Goal: Task Accomplishment & Management: Manage account settings

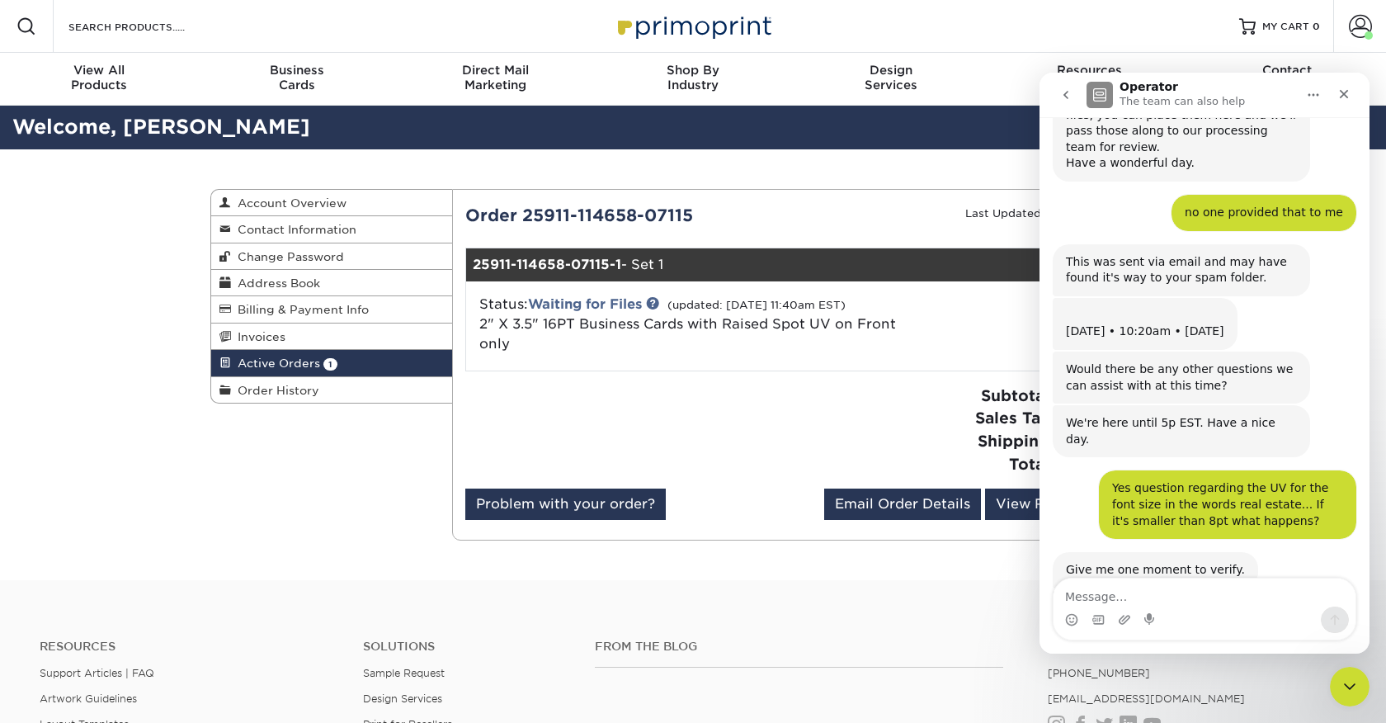
scroll to position [2146, 0]
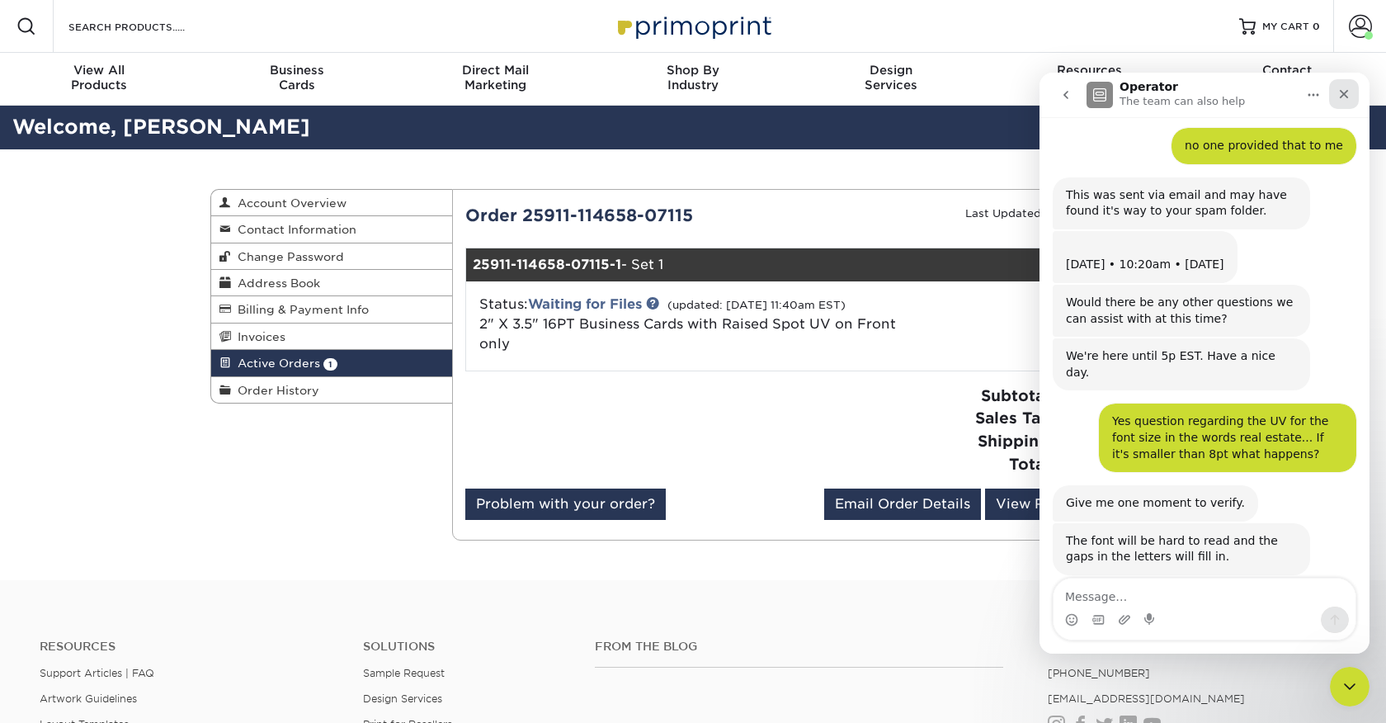
click at [1349, 88] on icon "Close" at bounding box center [1343, 93] width 13 height 13
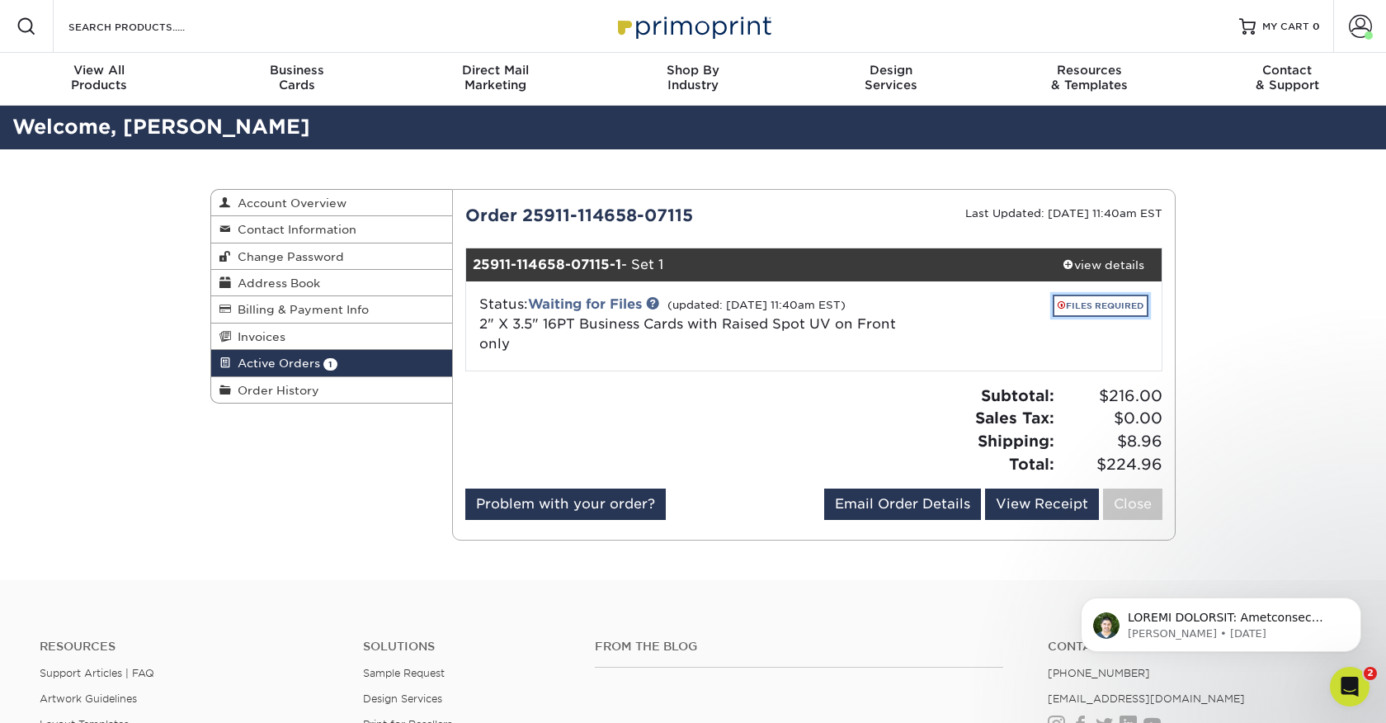
click at [1075, 308] on link "FILES REQUIRED" at bounding box center [1101, 306] width 96 height 22
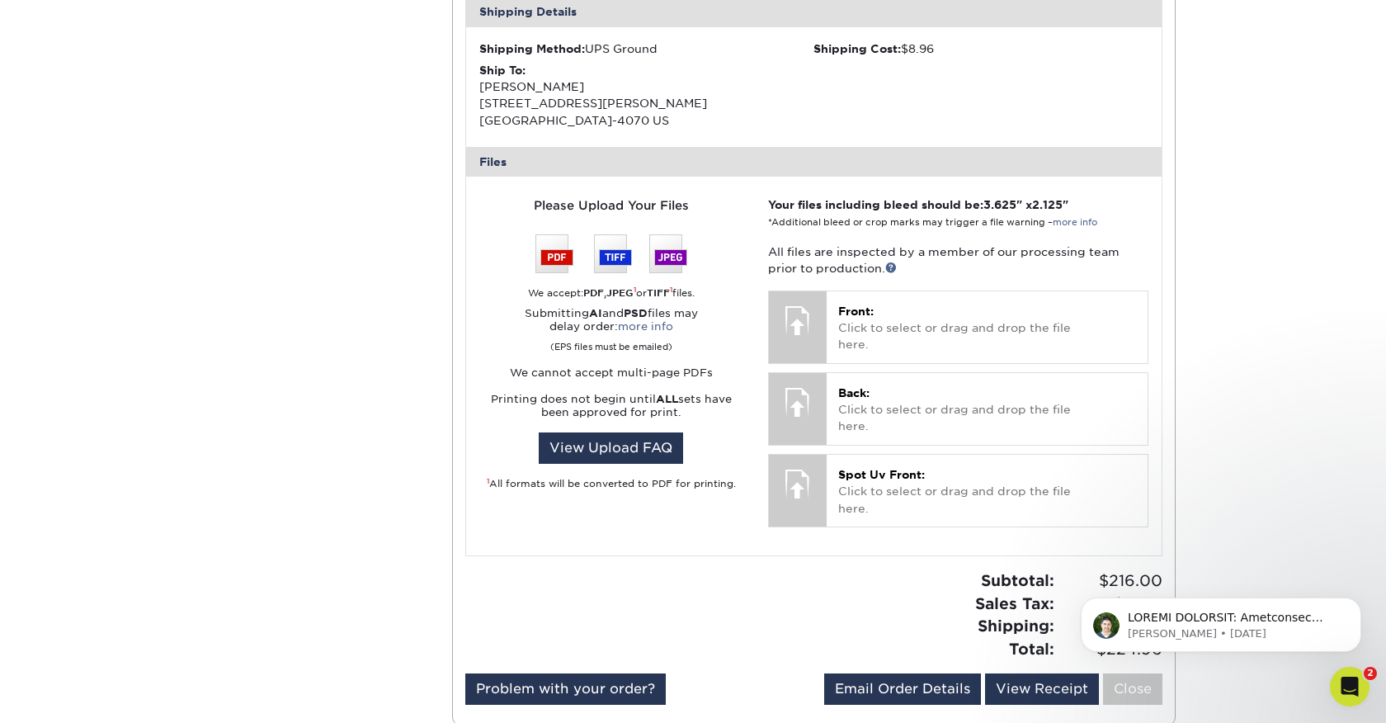
scroll to position [540, 0]
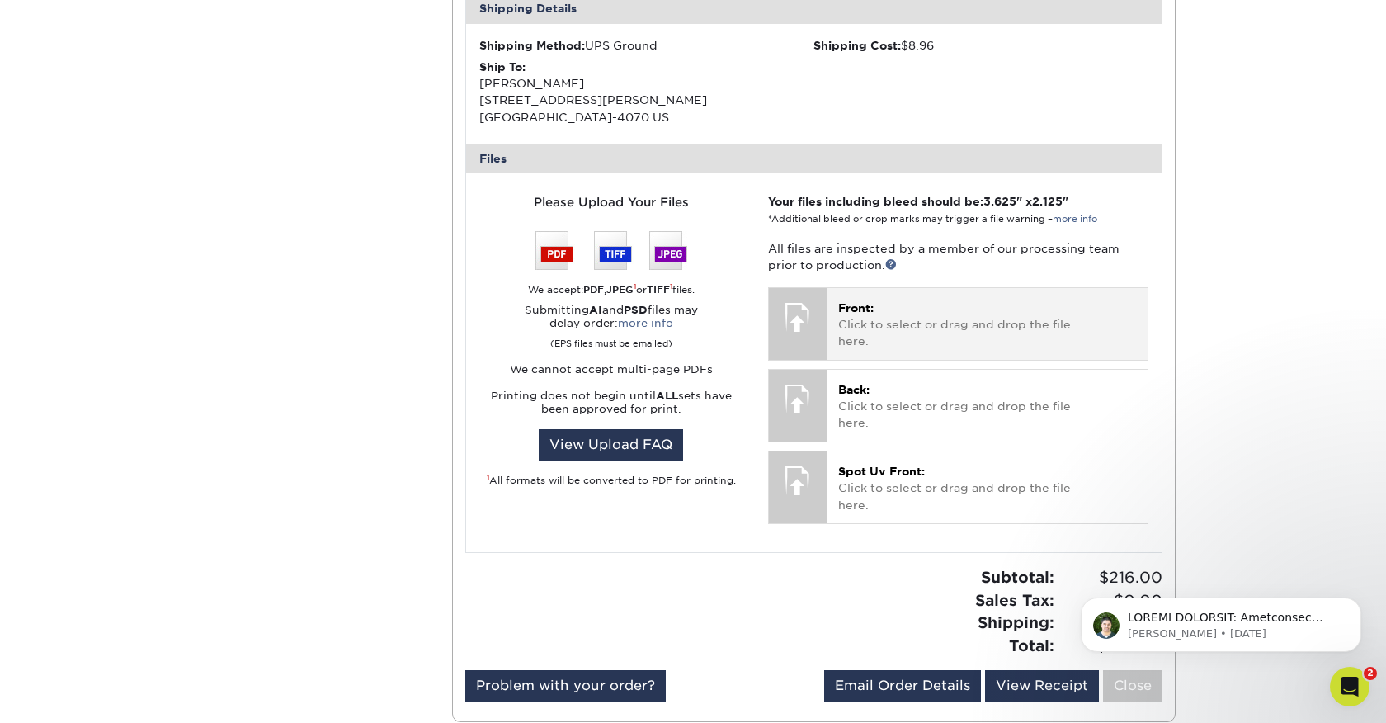
click at [811, 319] on div at bounding box center [798, 317] width 58 height 58
click at [929, 315] on p "Front: Click to select or drag and drop the file here." at bounding box center [987, 324] width 298 height 50
click at [851, 308] on span "Front:" at bounding box center [855, 307] width 35 height 13
click at [876, 313] on p "Front: Click to select or drag and drop the file here." at bounding box center [987, 324] width 298 height 50
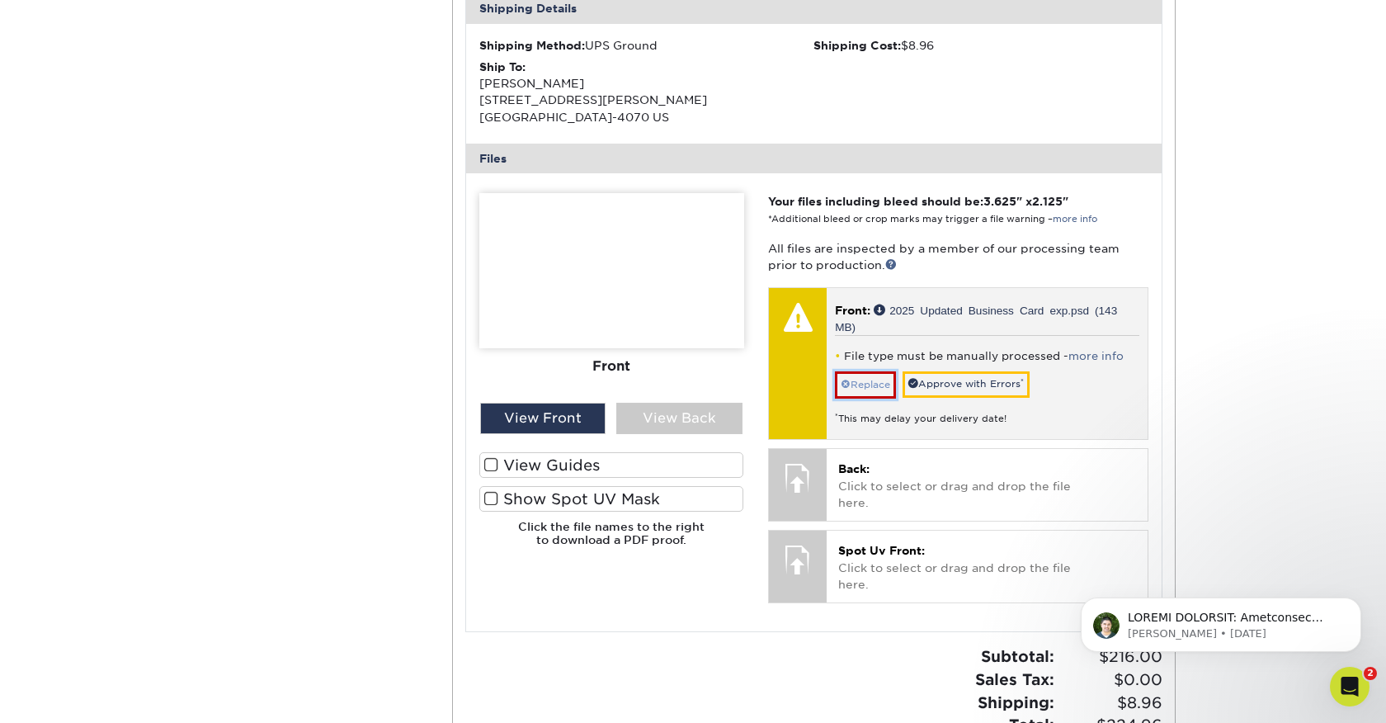
click at [866, 383] on link "Replace" at bounding box center [865, 384] width 61 height 26
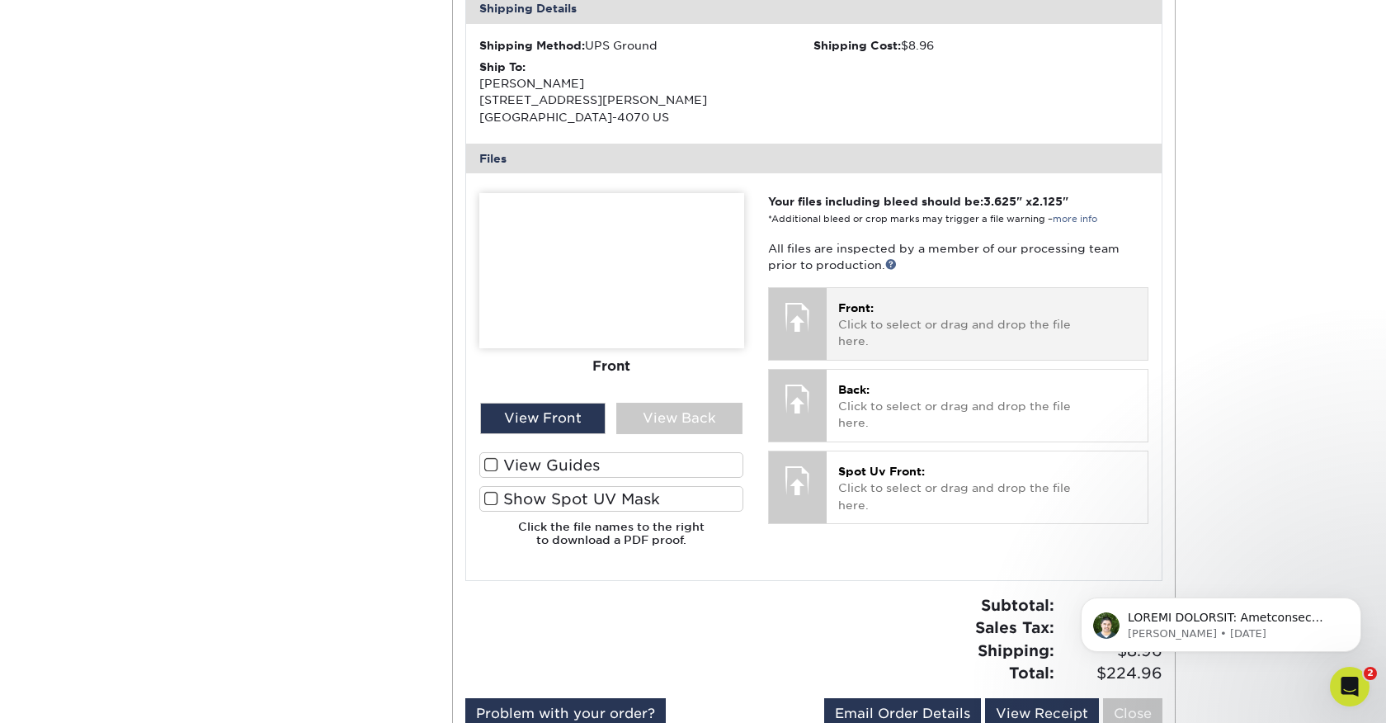
click at [893, 315] on p "Front: Click to select or drag and drop the file here." at bounding box center [987, 324] width 298 height 50
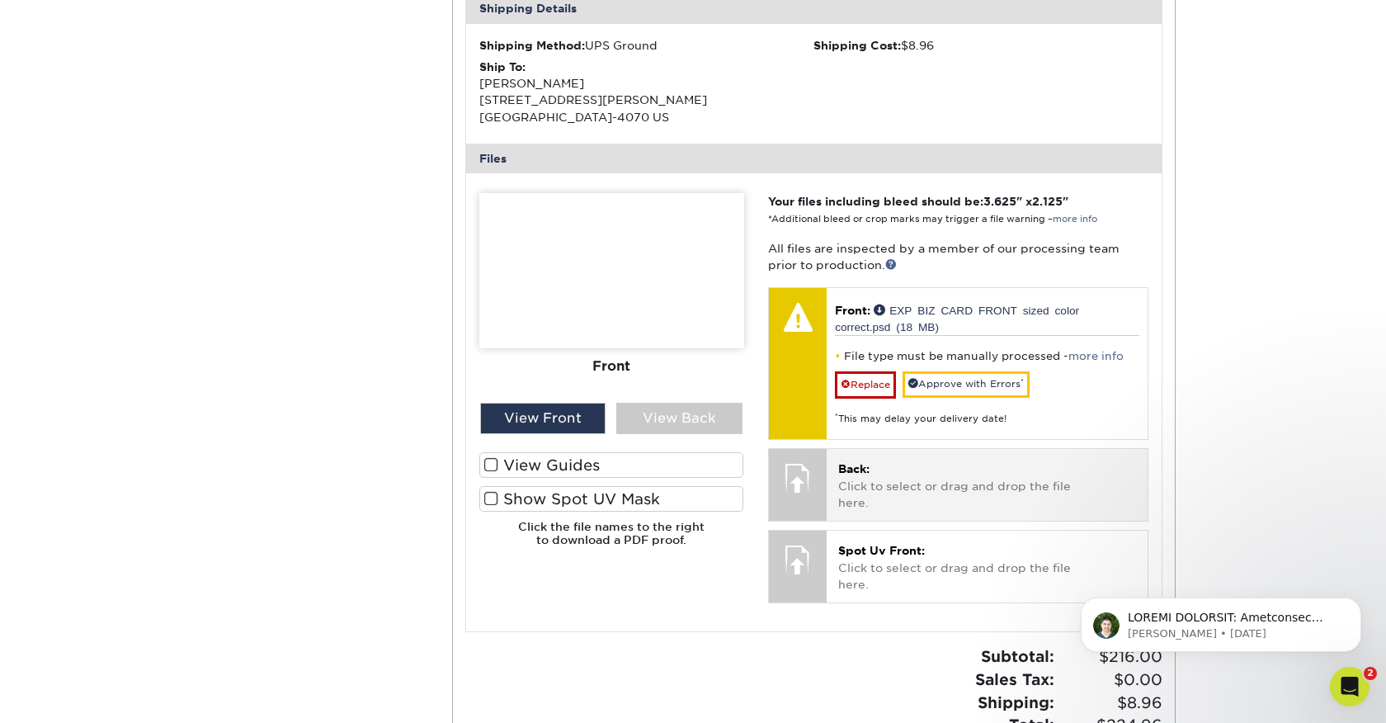
click at [921, 474] on p "Back: Click to select or drag and drop the file here." at bounding box center [987, 485] width 298 height 50
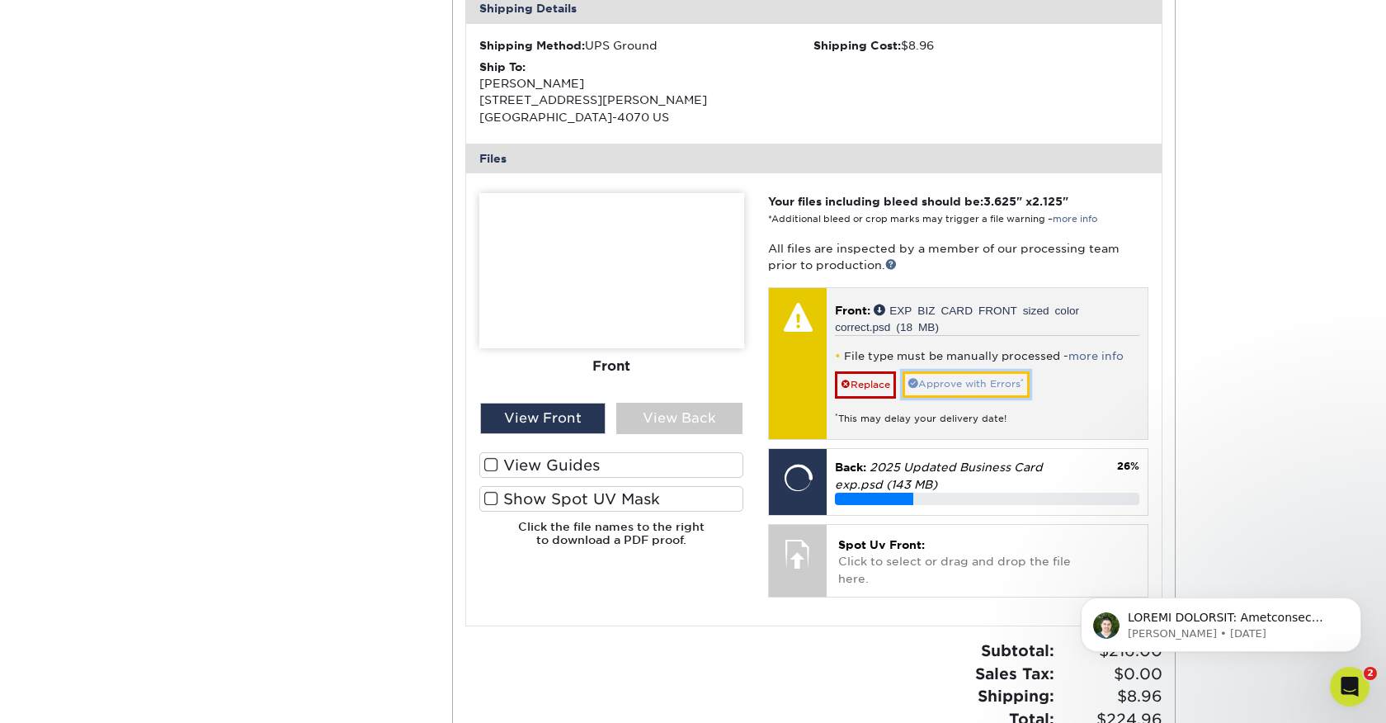
click at [981, 384] on link "Approve with Errors *" at bounding box center [965, 384] width 127 height 26
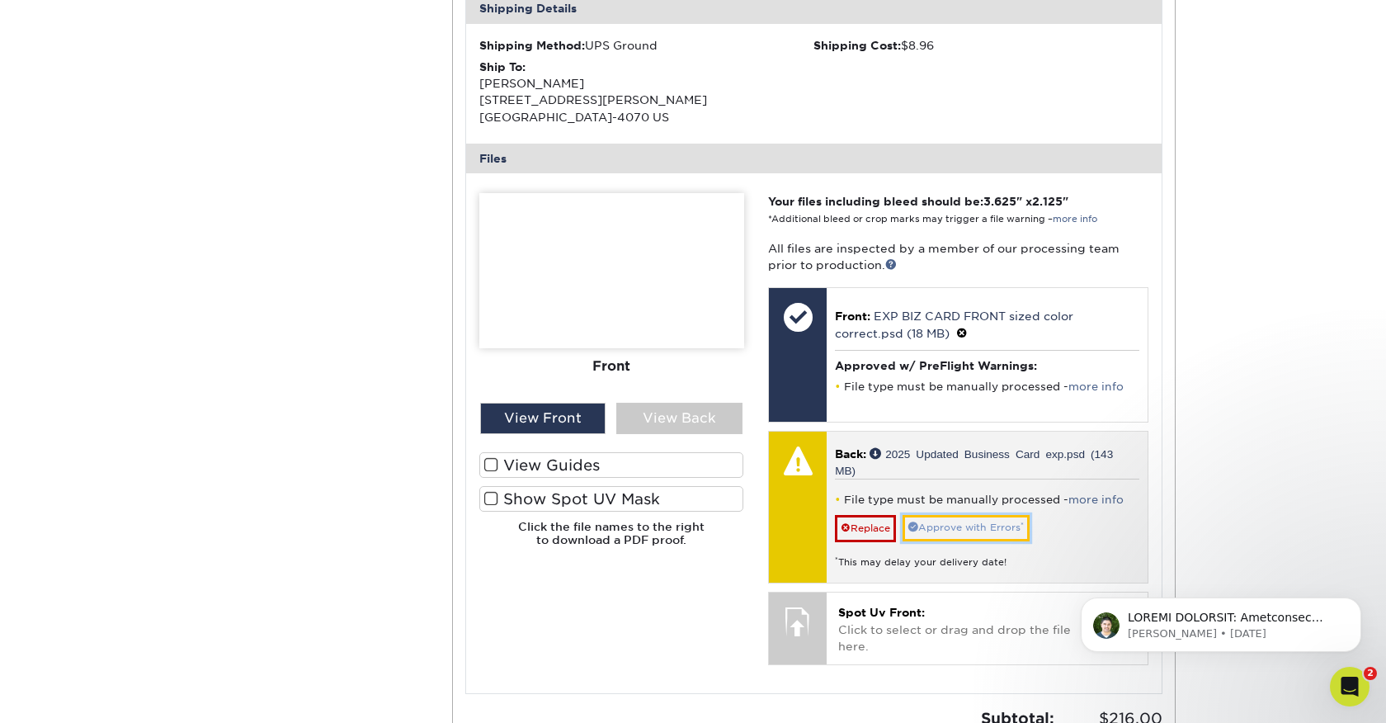
click at [961, 527] on link "Approve with Errors *" at bounding box center [965, 528] width 127 height 26
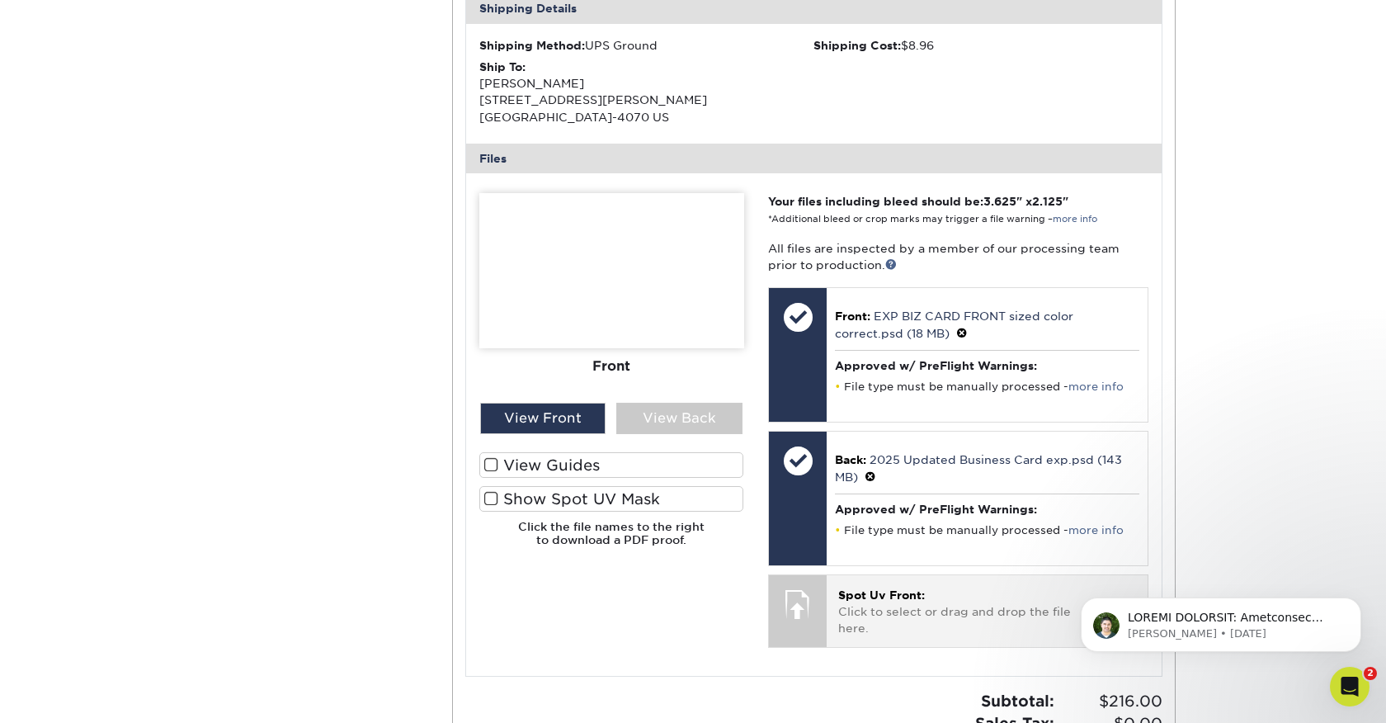
click at [882, 587] on div "Spot Uv Front: Click to select or drag and drop the file here. Choose file" at bounding box center [987, 611] width 321 height 72
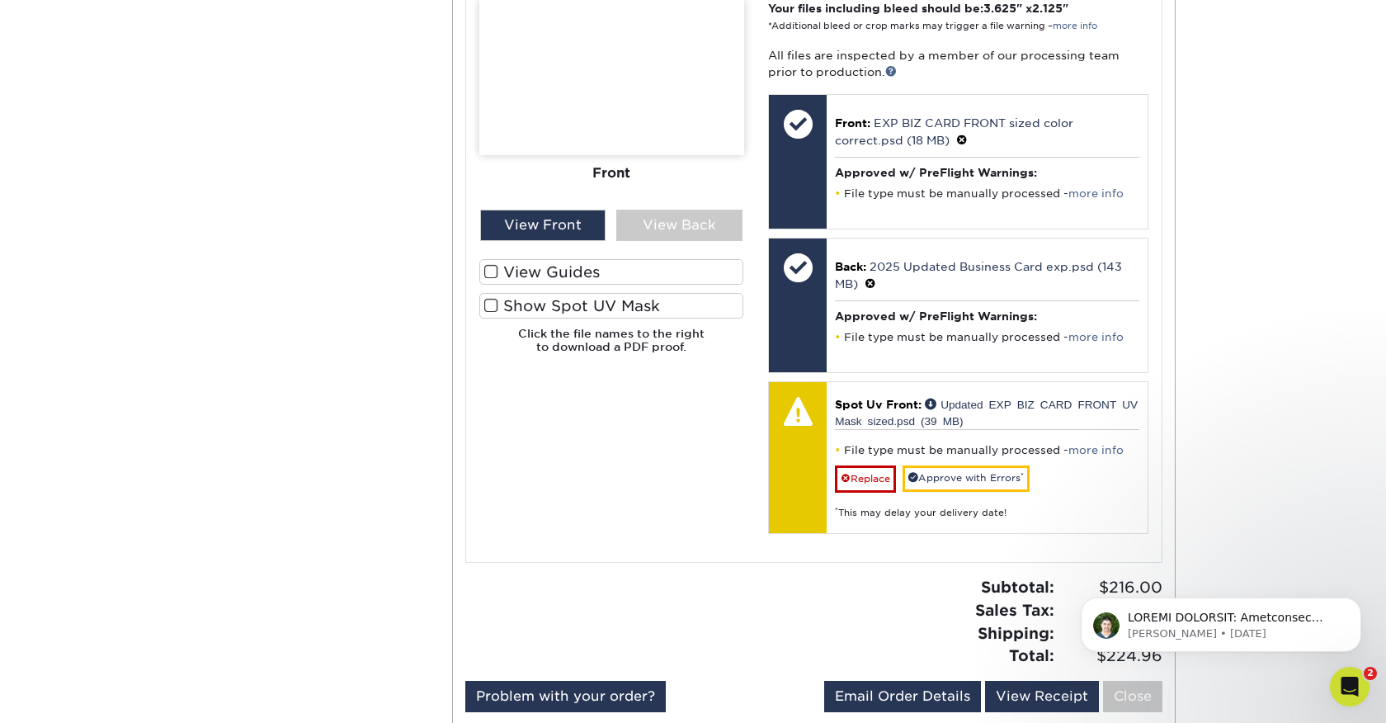
scroll to position [740, 0]
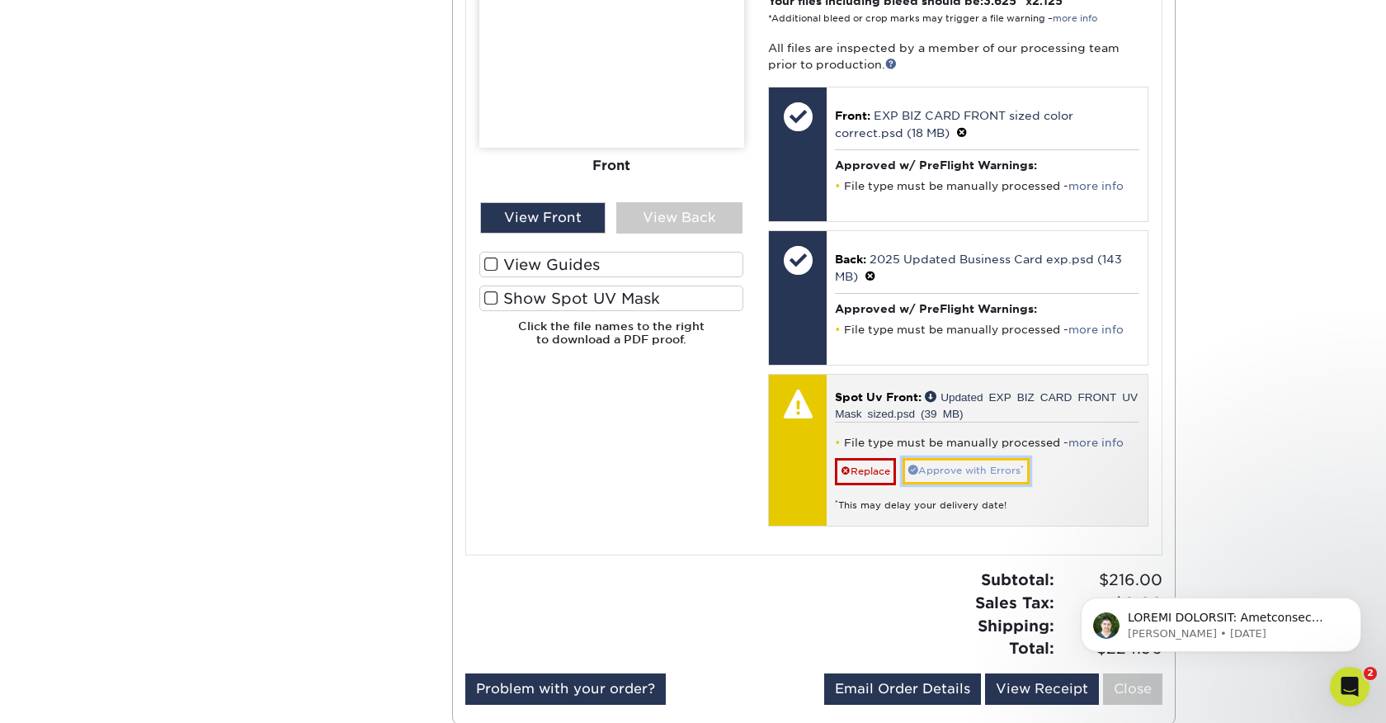
click at [971, 474] on link "Approve with Errors *" at bounding box center [965, 471] width 127 height 26
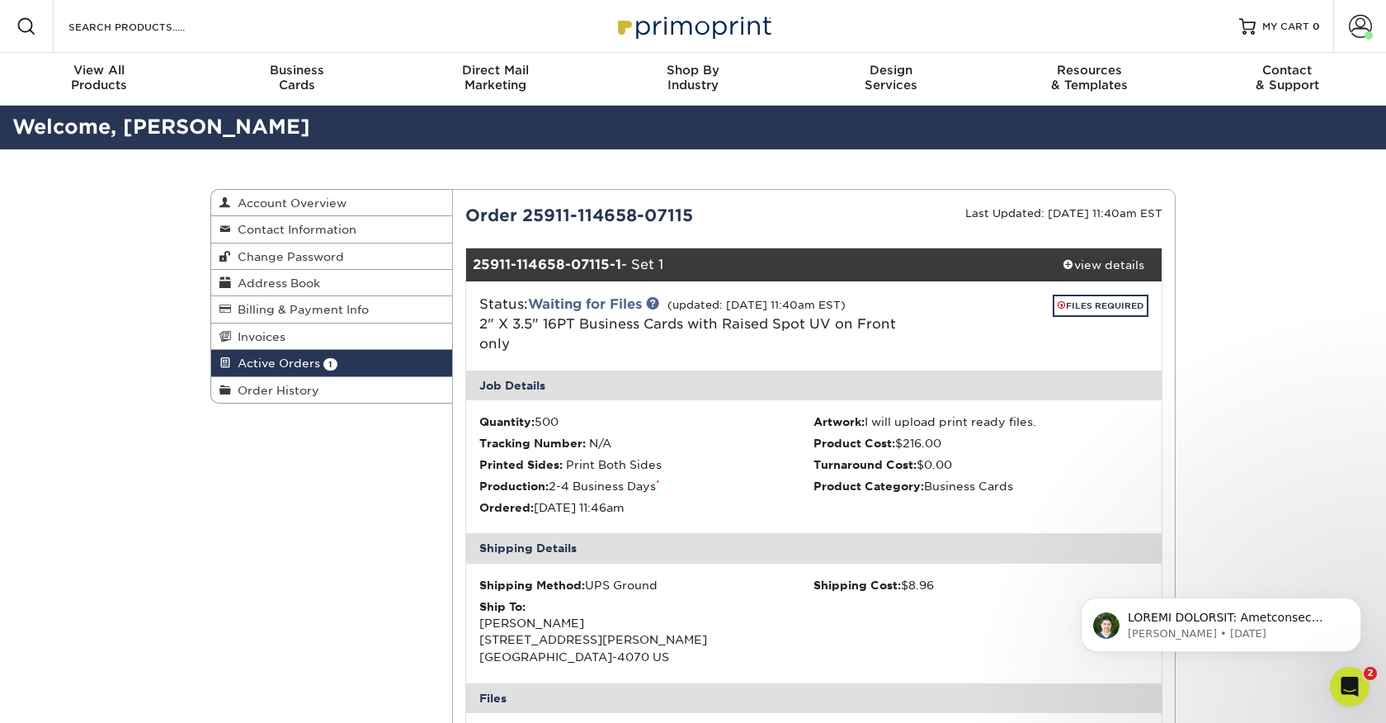
scroll to position [2227, 0]
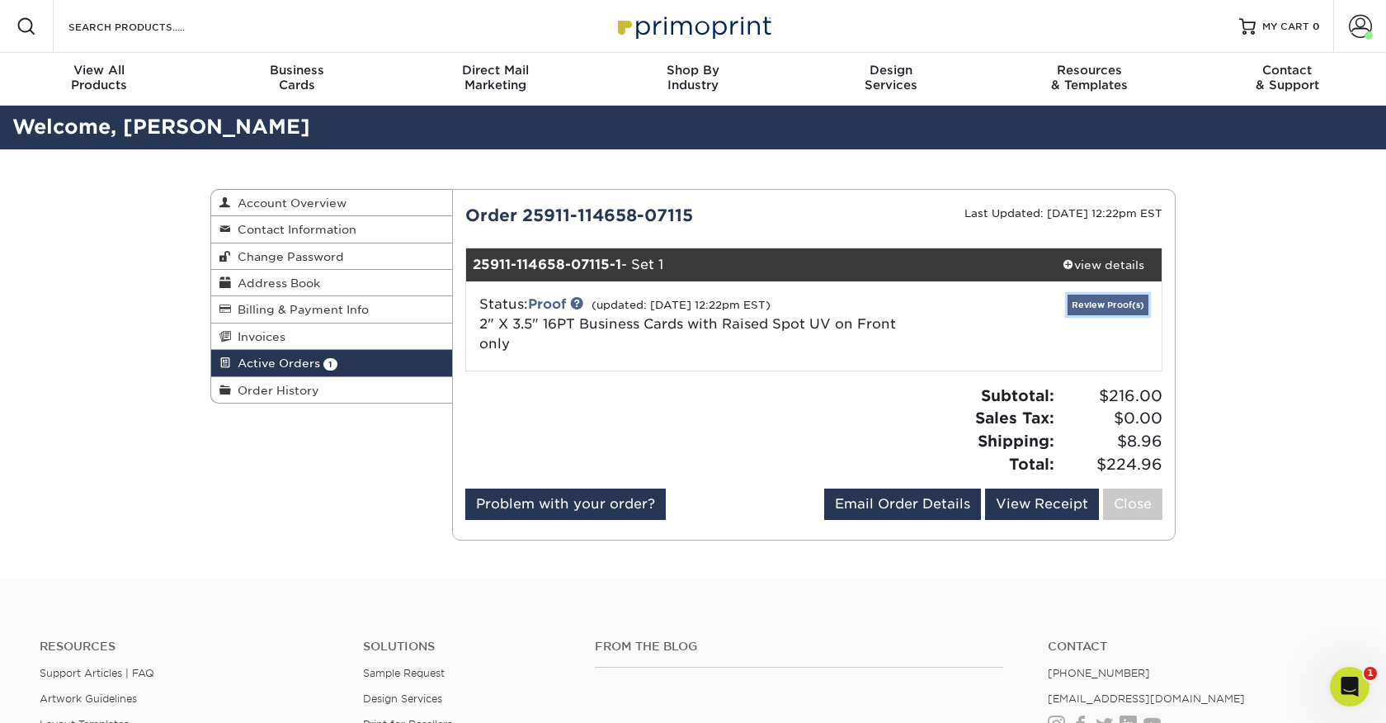
click at [1114, 304] on link "Review Proof(s)" at bounding box center [1107, 305] width 81 height 21
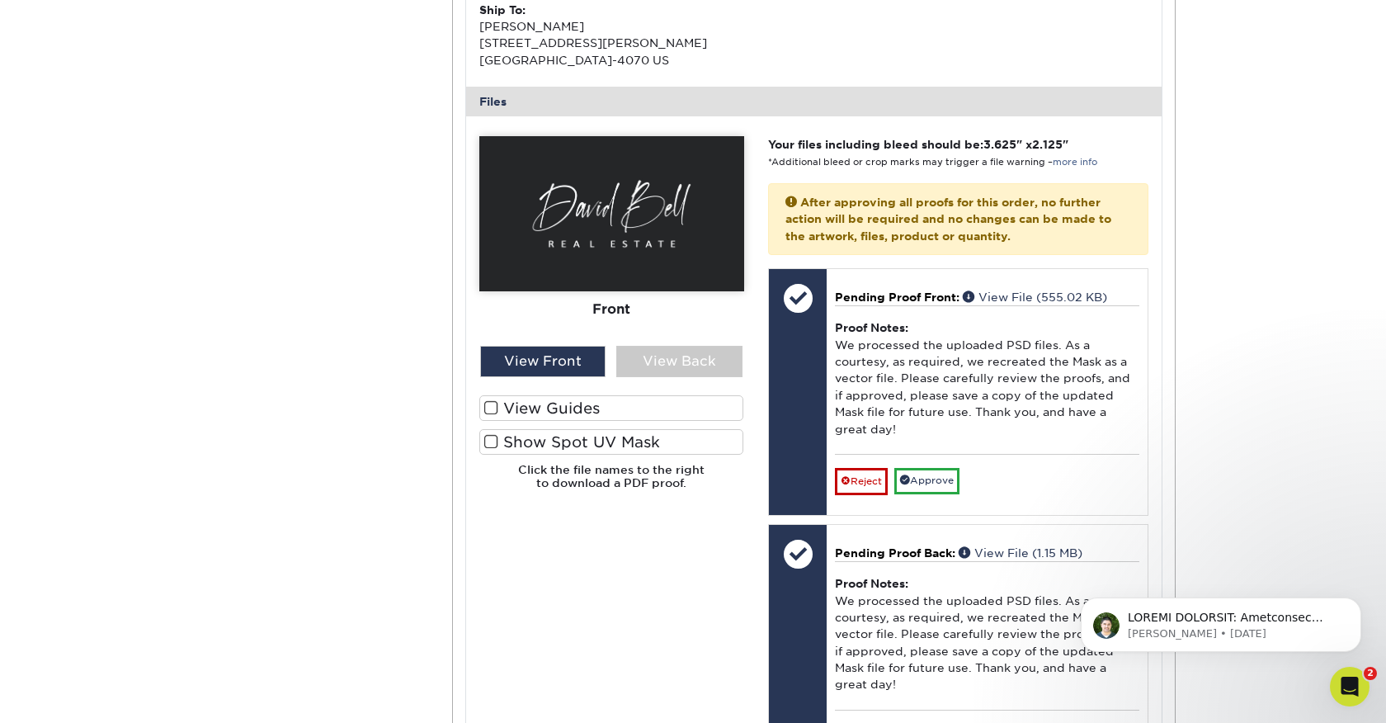
scroll to position [597, 0]
click at [663, 357] on div "View Back" at bounding box center [679, 360] width 126 height 31
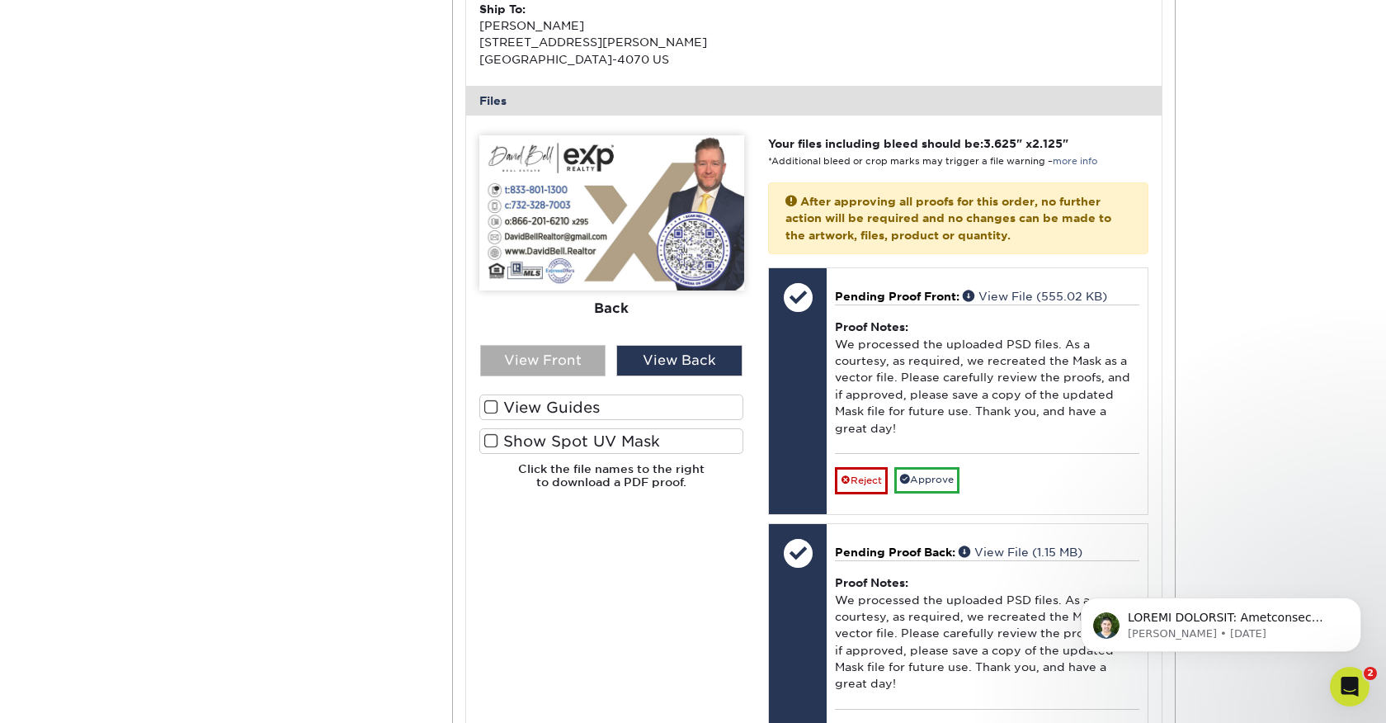
click at [543, 356] on div "View Front" at bounding box center [543, 360] width 126 height 31
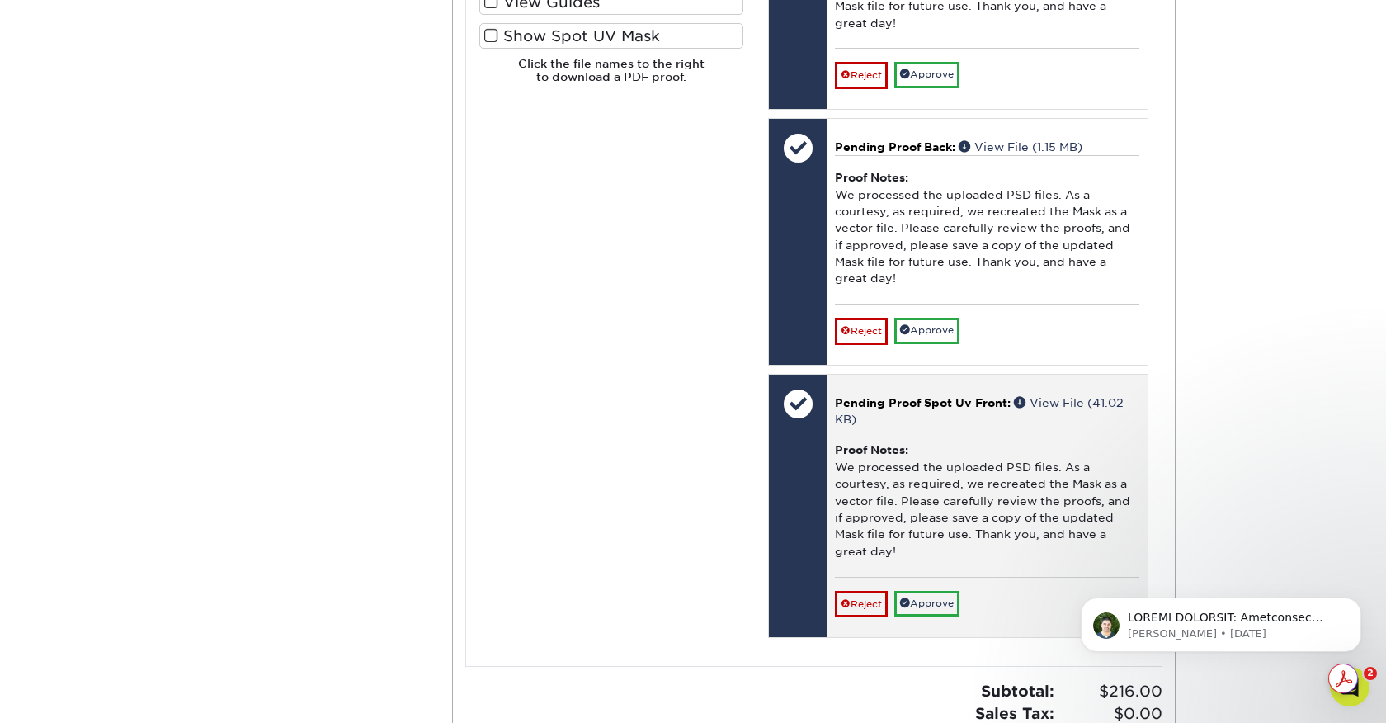
scroll to position [1013, 0]
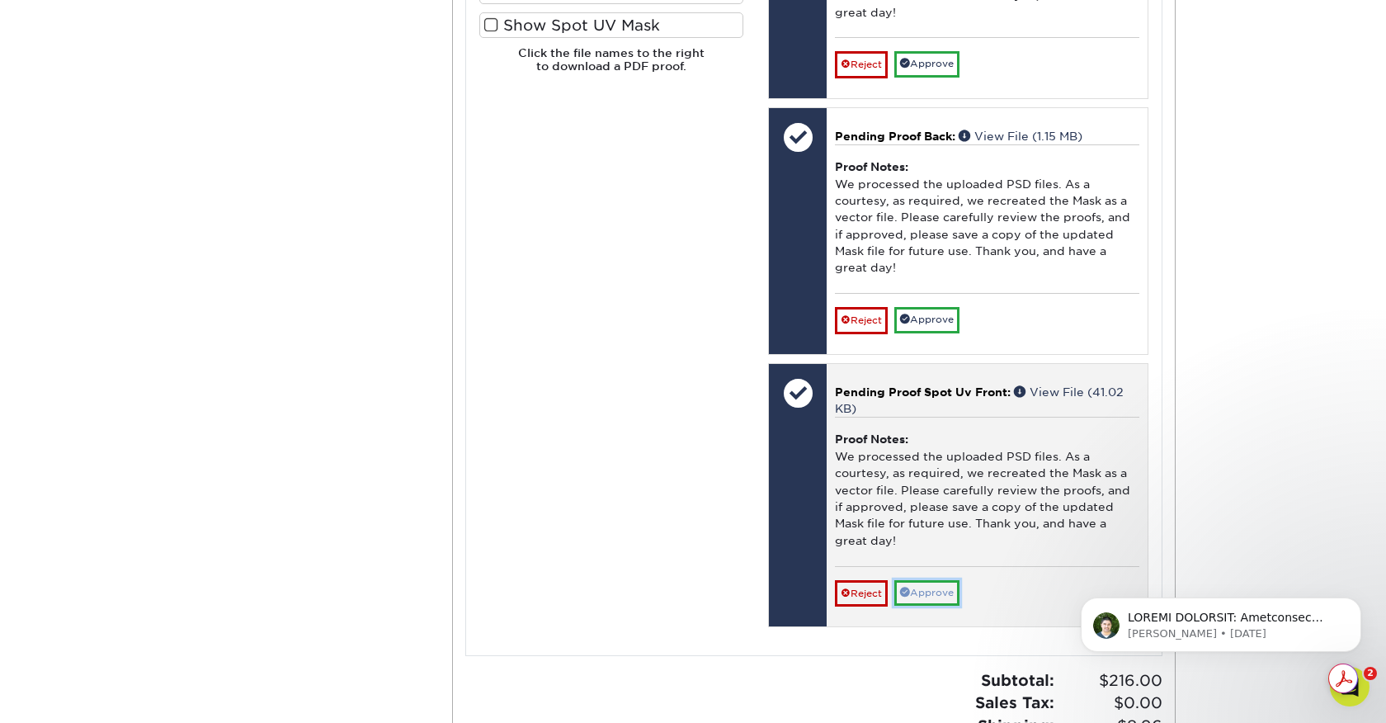
click at [928, 594] on link "Approve" at bounding box center [926, 593] width 65 height 26
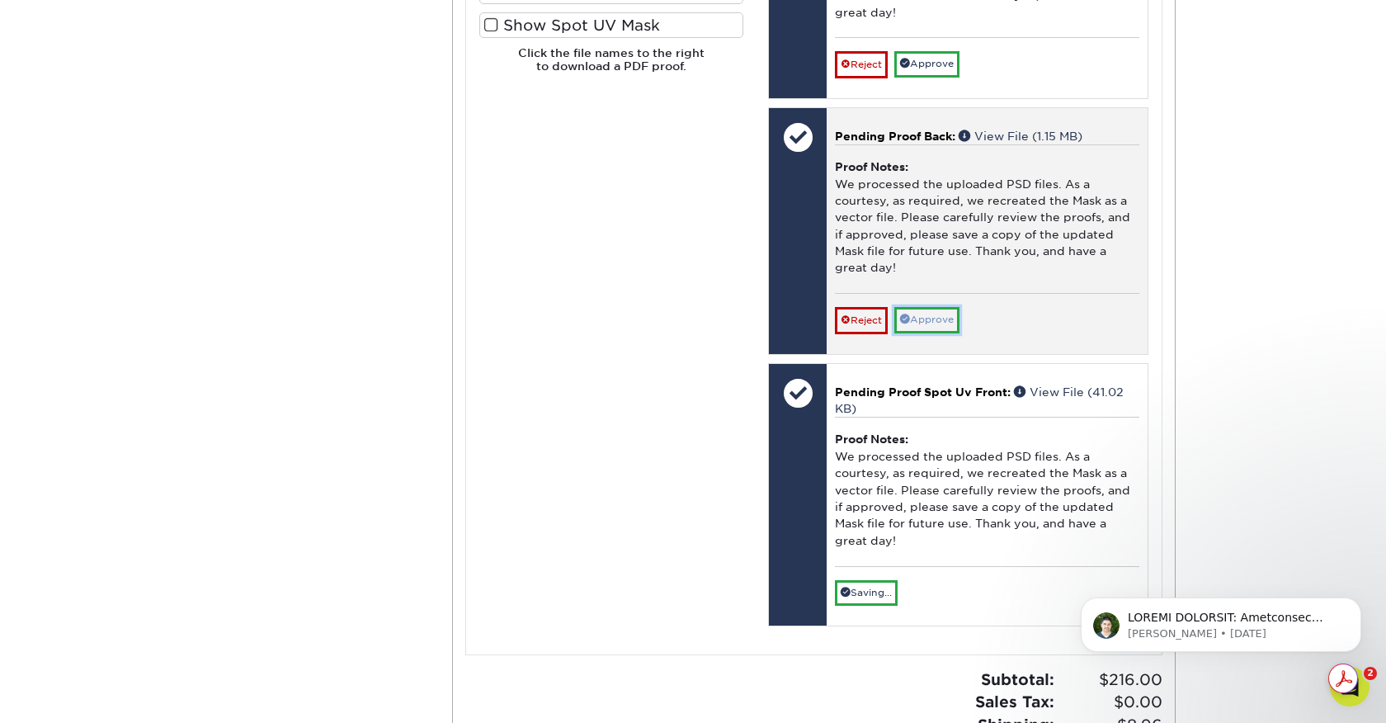
click at [935, 321] on link "Approve" at bounding box center [926, 320] width 65 height 26
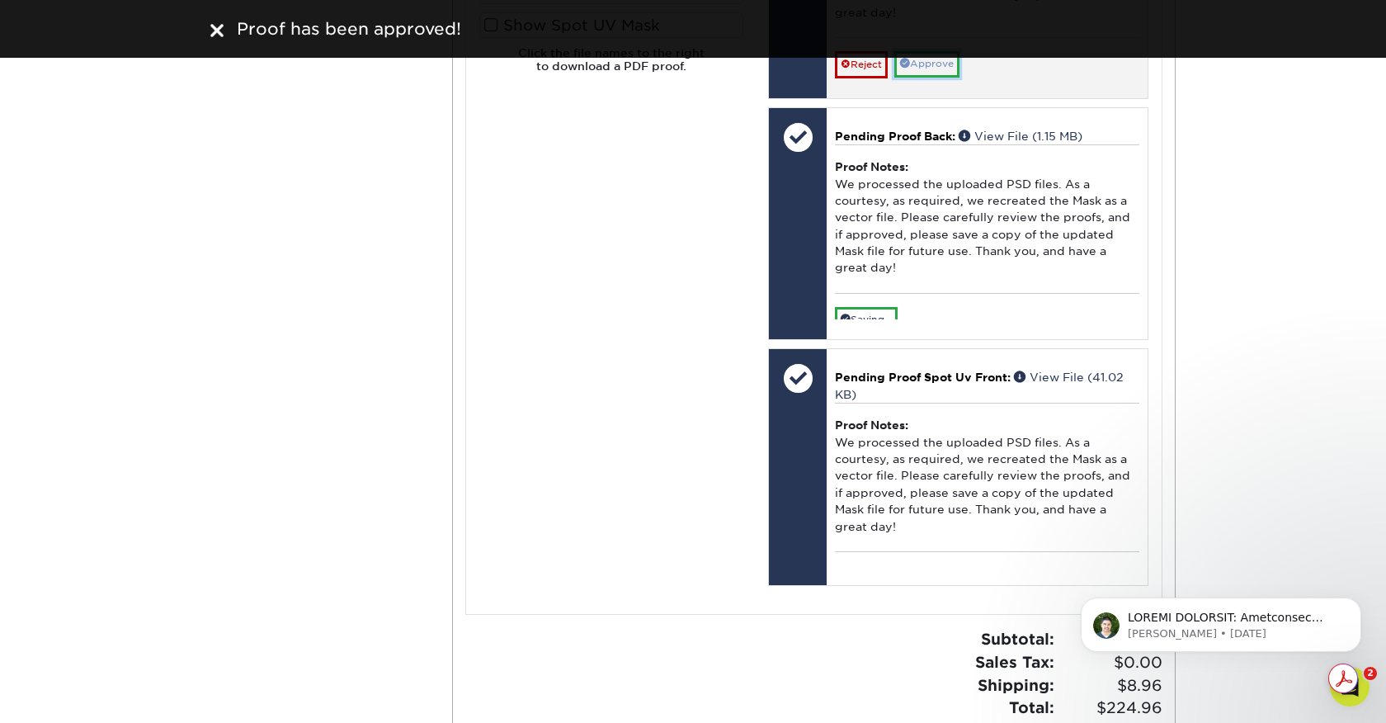
click at [926, 64] on link "Approve" at bounding box center [926, 64] width 65 height 26
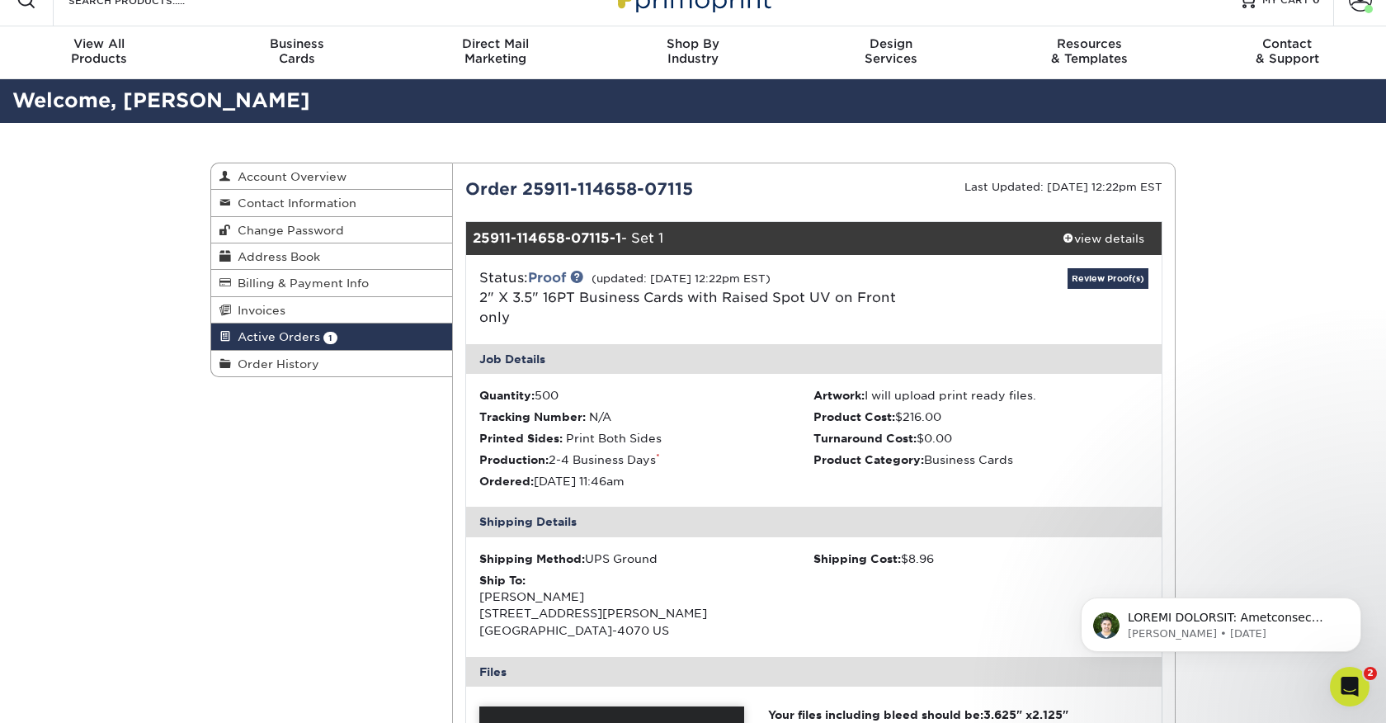
scroll to position [0, 0]
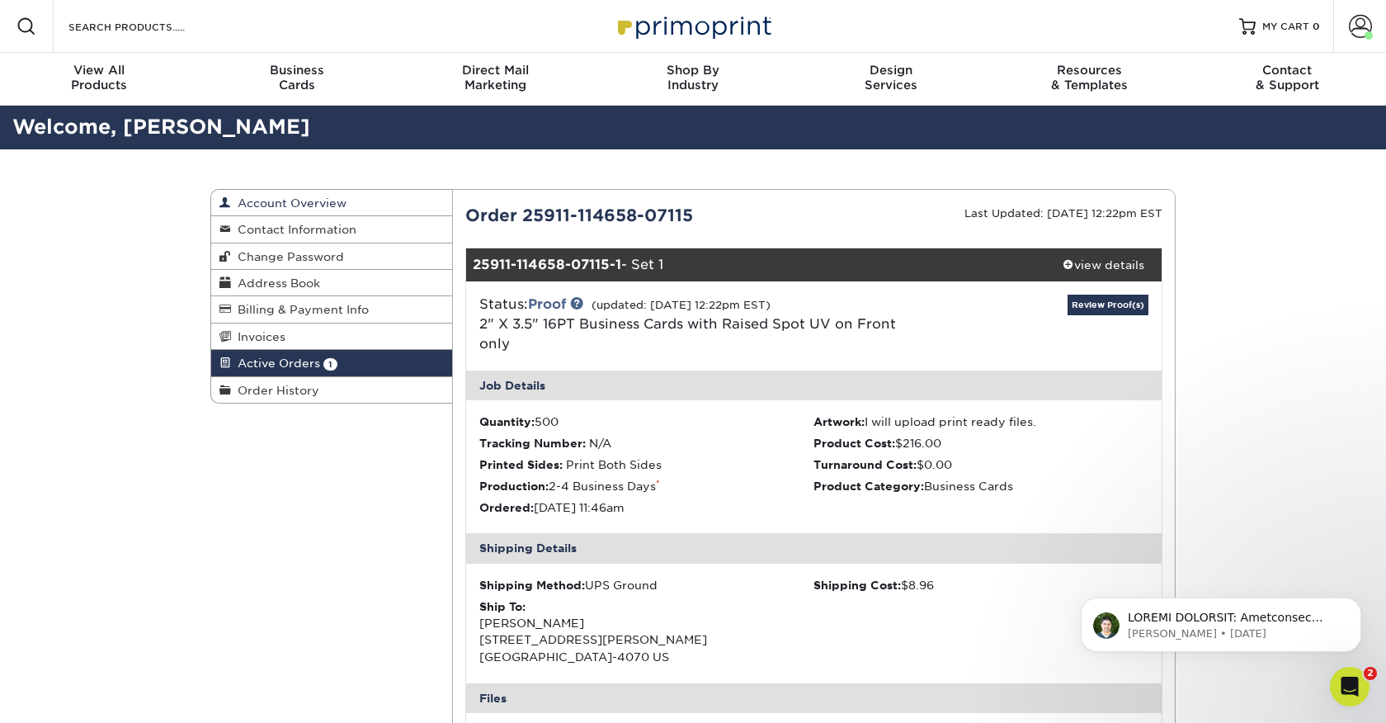
click at [282, 204] on span "Account Overview" at bounding box center [288, 202] width 115 height 13
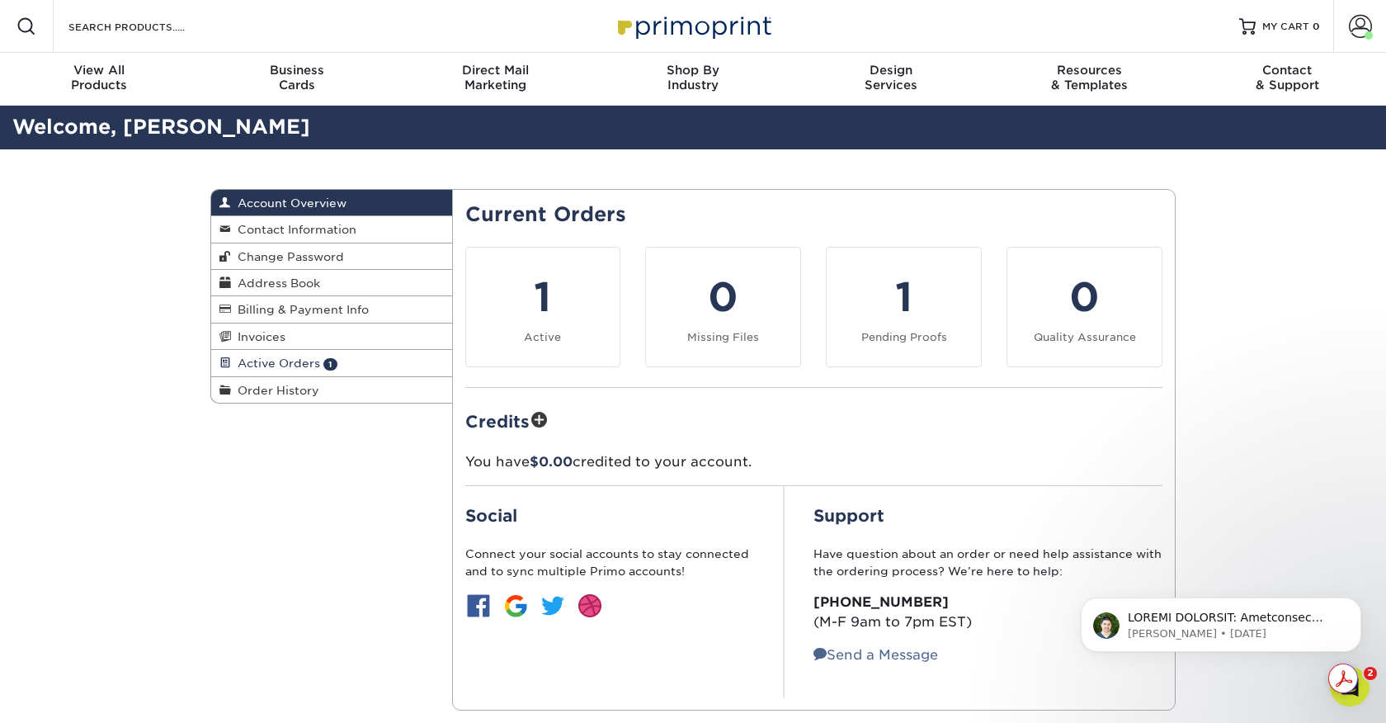
click at [259, 366] on span "Active Orders" at bounding box center [275, 362] width 89 height 13
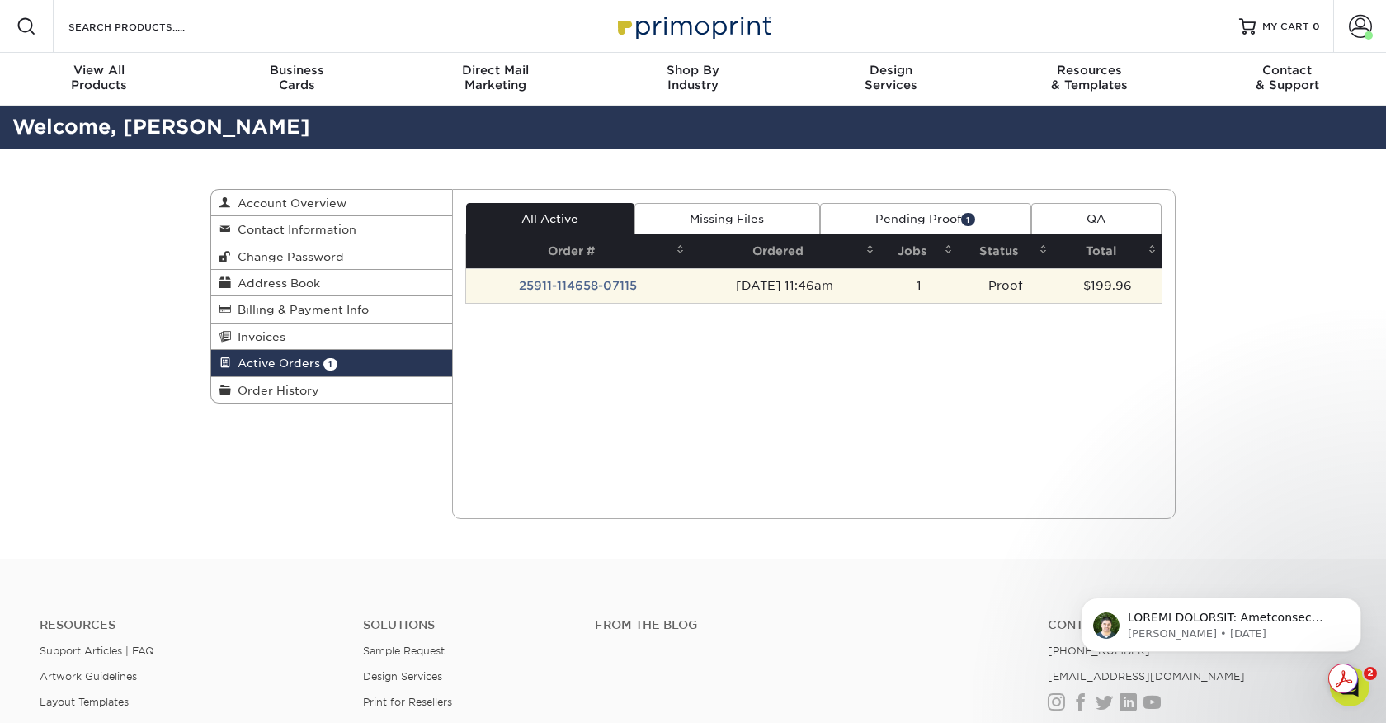
click at [550, 280] on td "25911-114658-07115" at bounding box center [578, 285] width 224 height 35
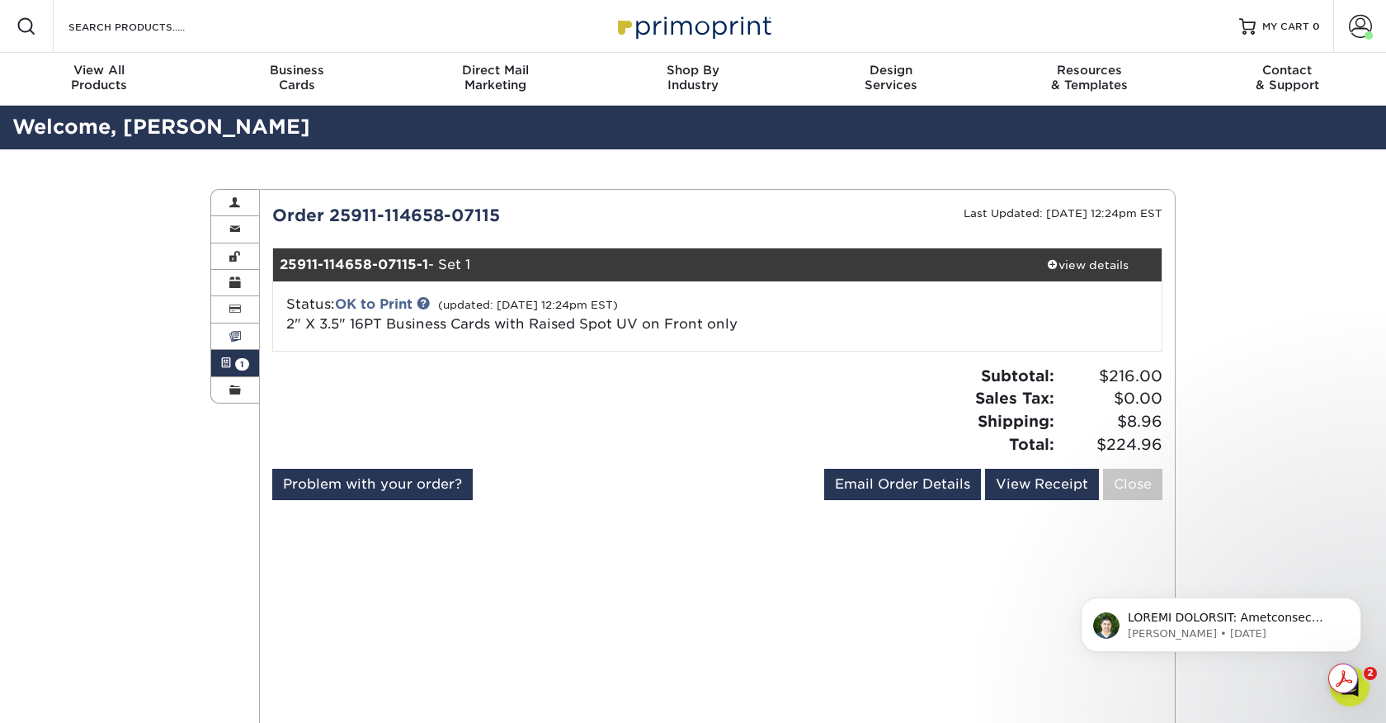
click at [229, 341] on span at bounding box center [235, 336] width 12 height 13
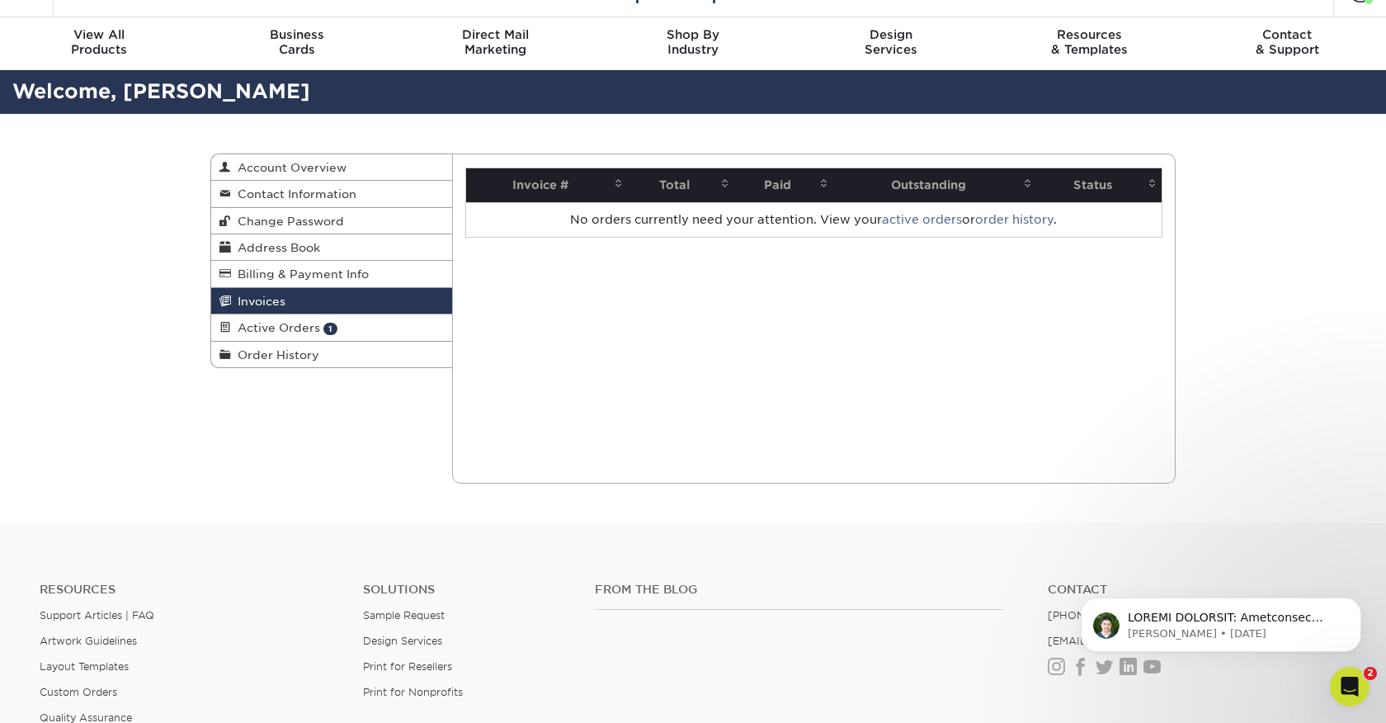
scroll to position [45, 0]
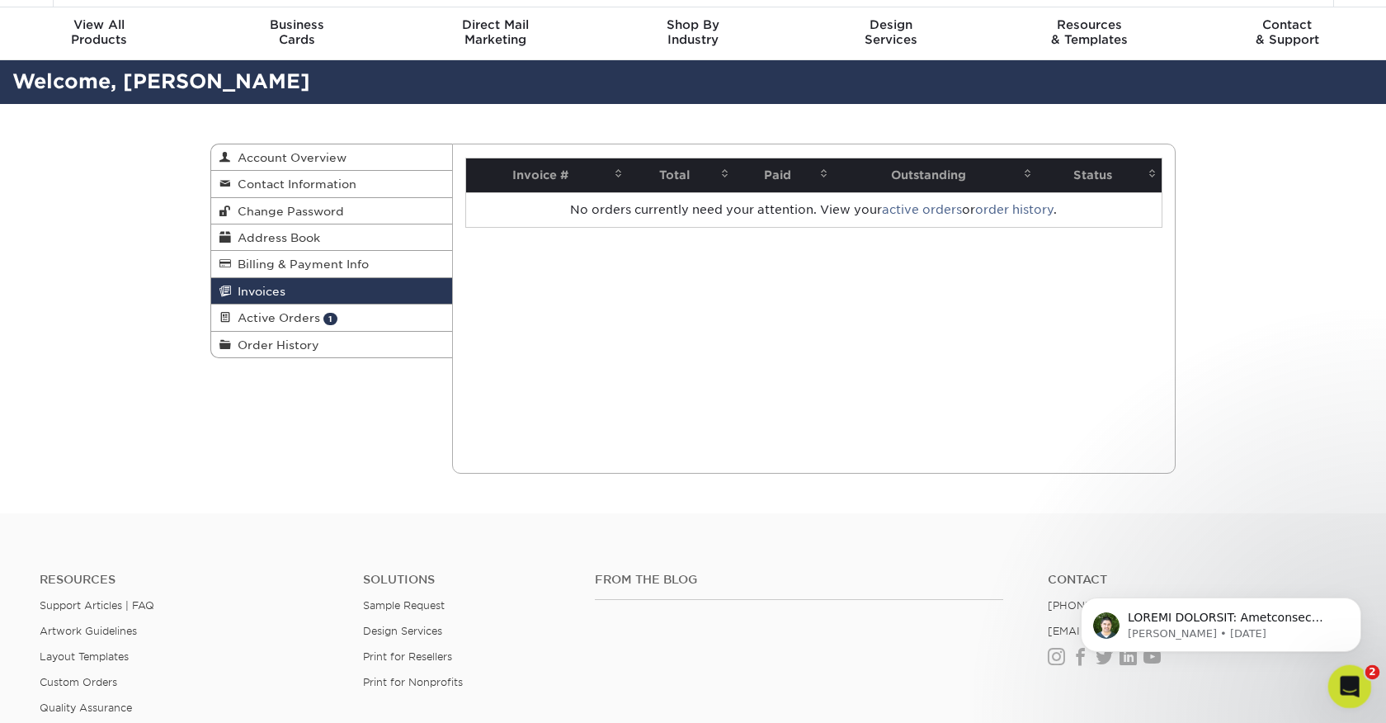
click at [1348, 685] on icon "Open Intercom Messenger" at bounding box center [1347, 683] width 12 height 13
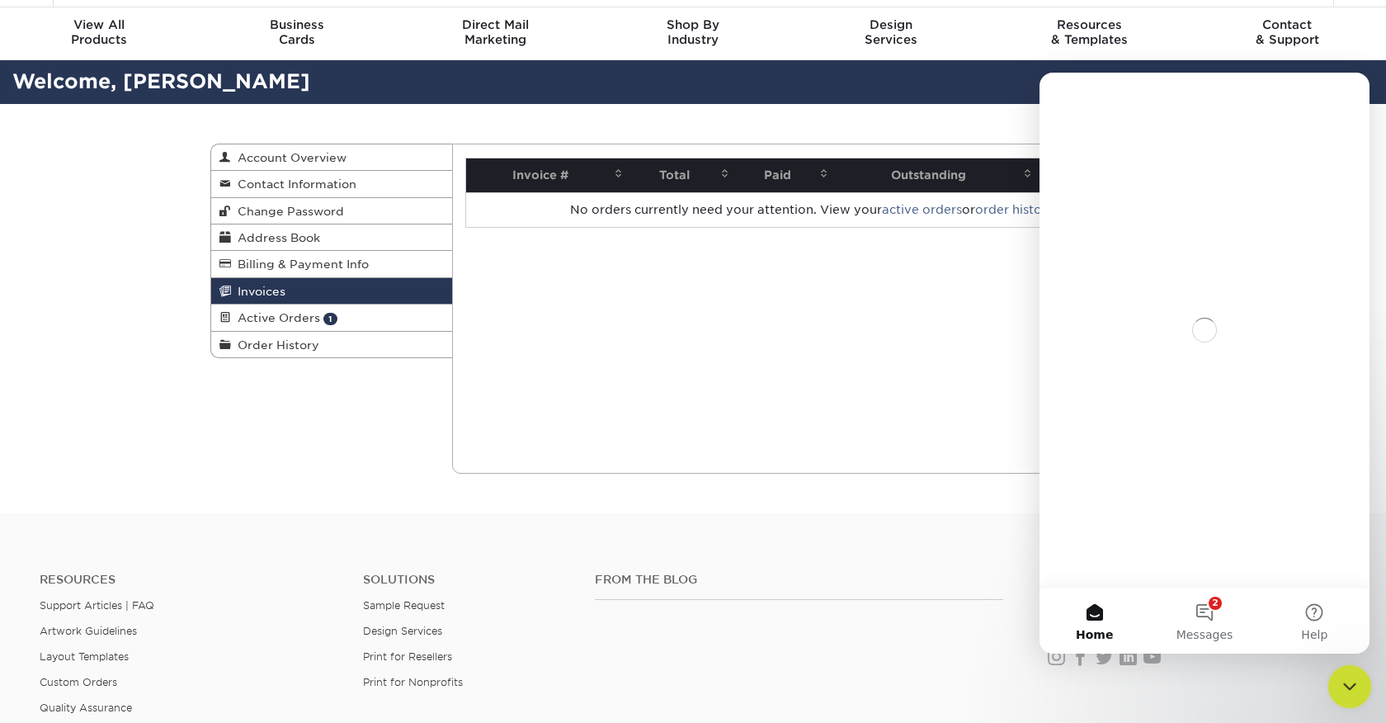
scroll to position [0, 0]
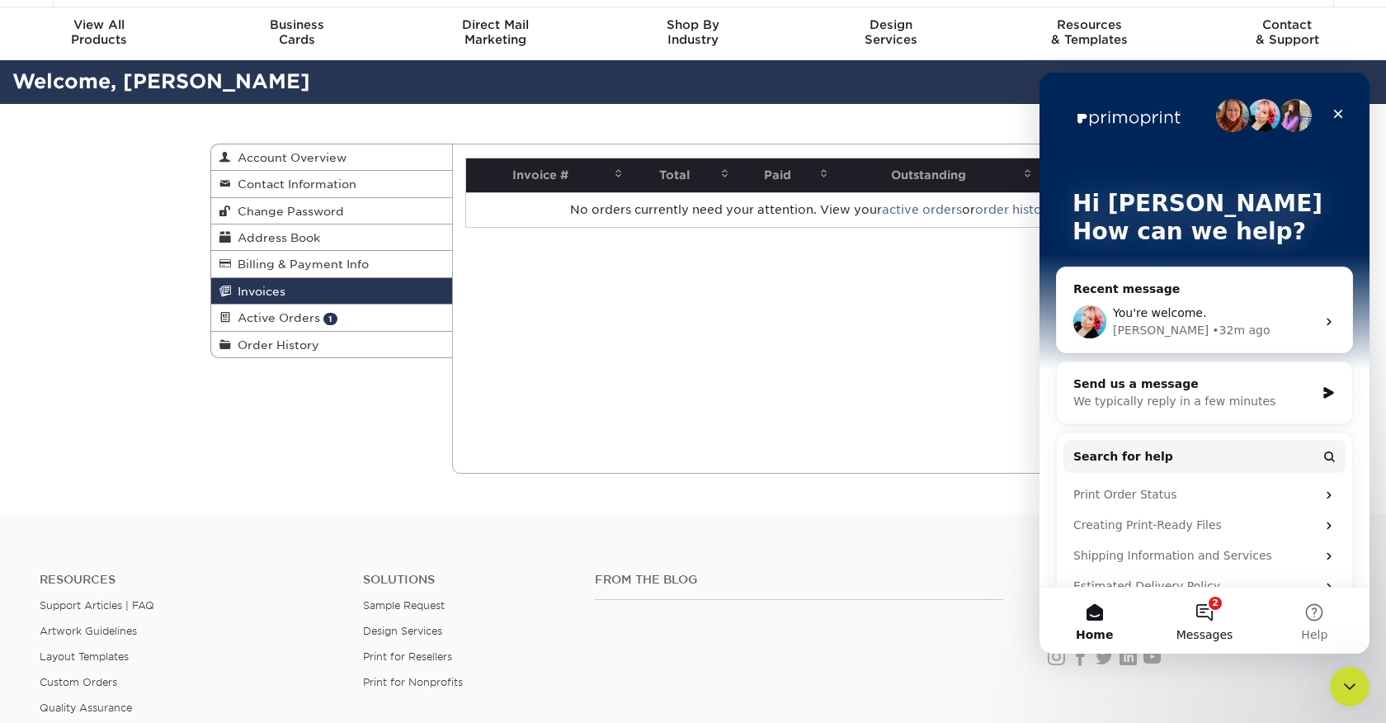
click at [1208, 609] on button "2 Messages" at bounding box center [1204, 620] width 110 height 66
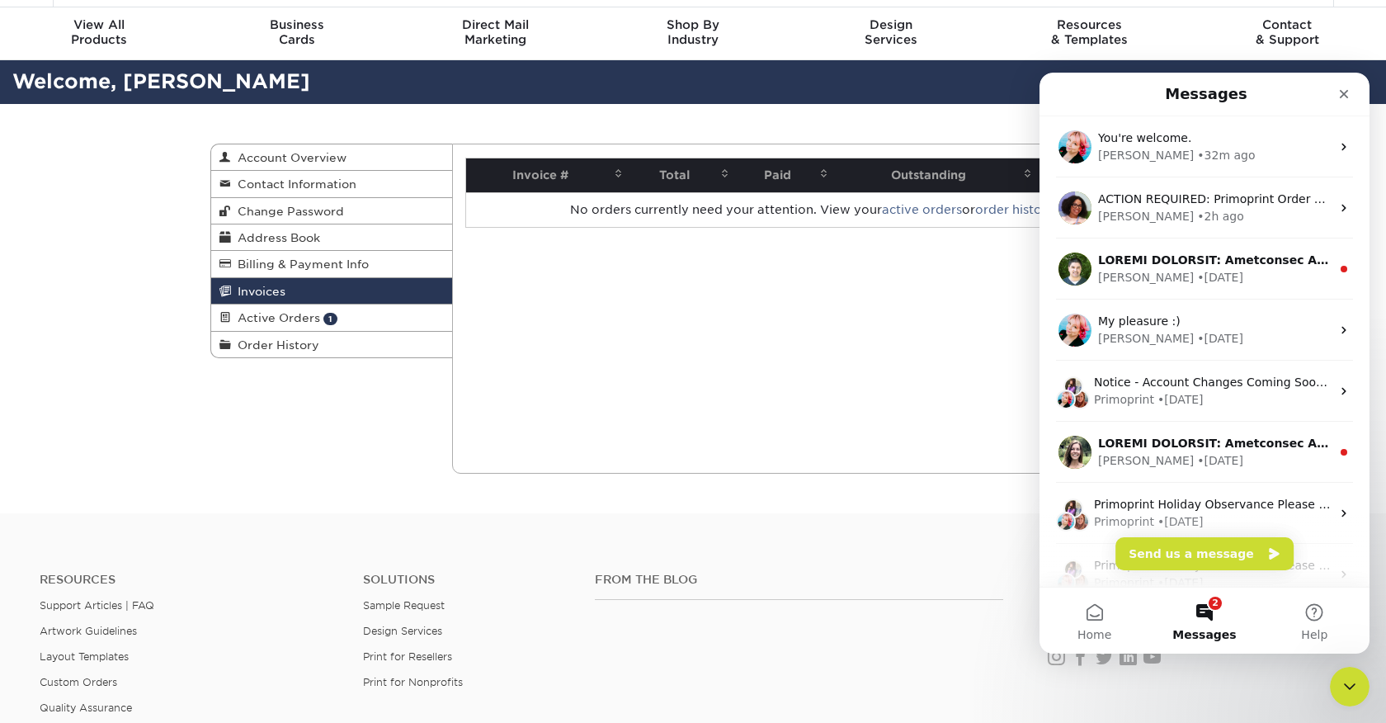
click at [1208, 609] on button "2 Messages" at bounding box center [1204, 620] width 110 height 66
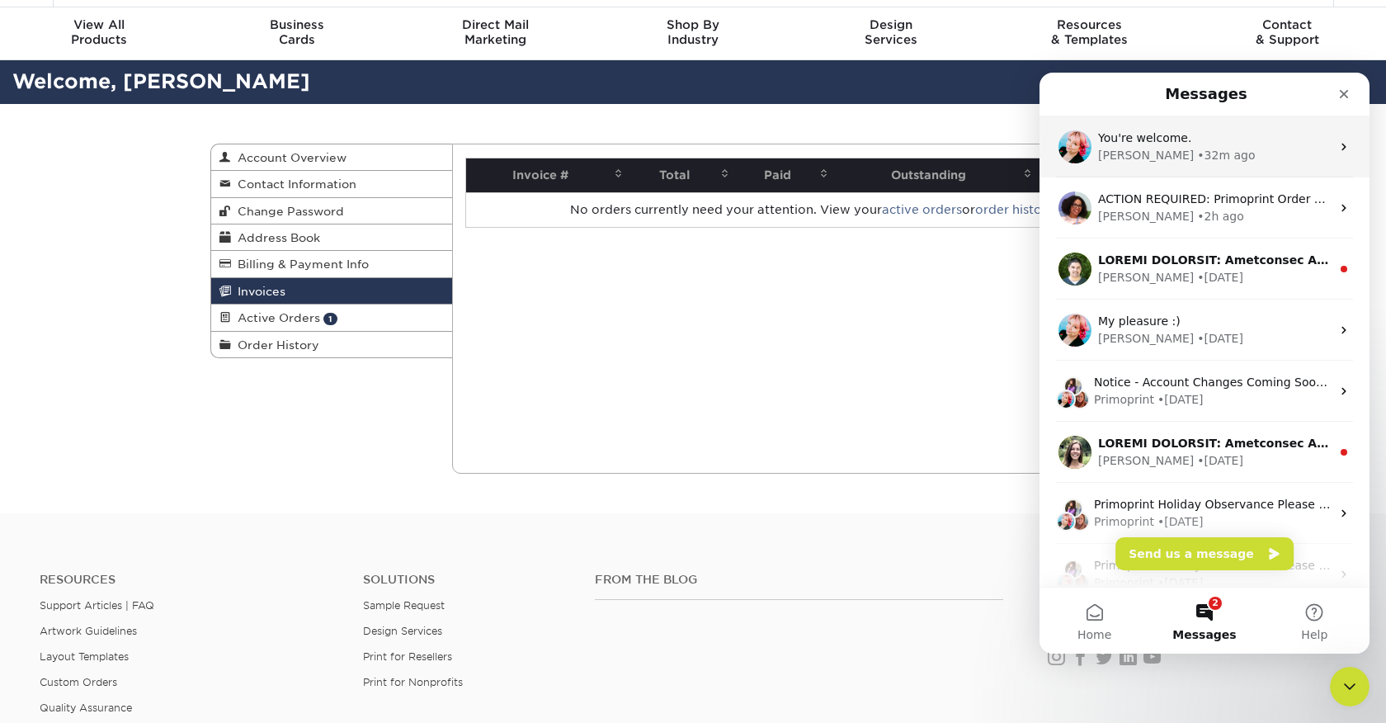
click at [1188, 140] on div "You're welcome." at bounding box center [1214, 138] width 233 height 17
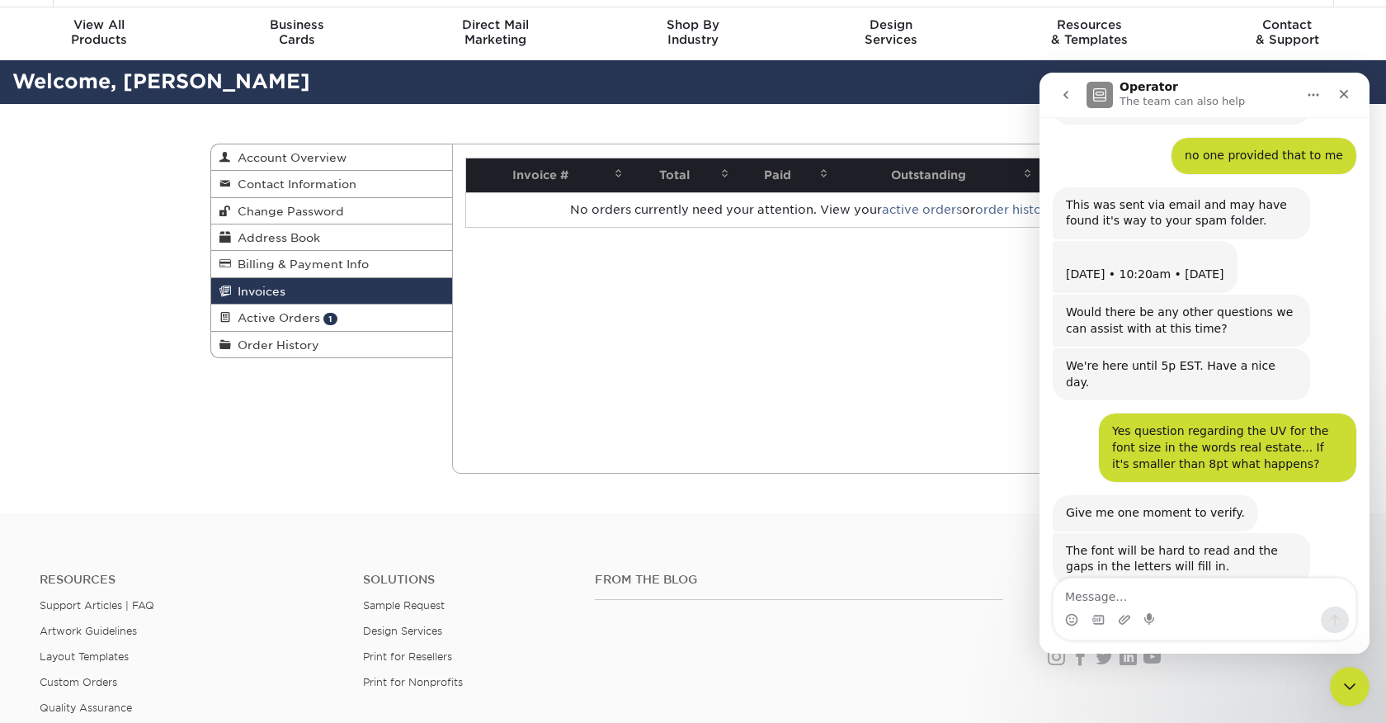
scroll to position [2146, 0]
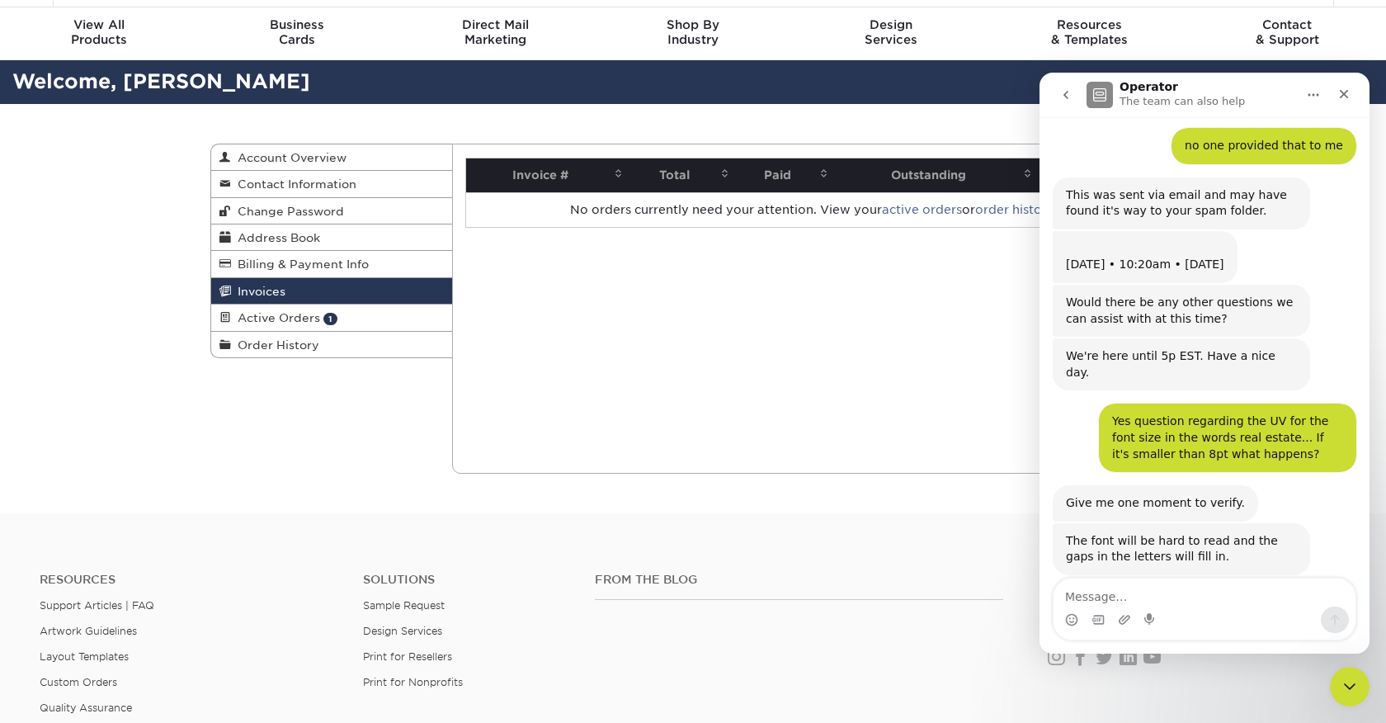
click at [1132, 596] on textarea "Message…" at bounding box center [1204, 592] width 302 height 28
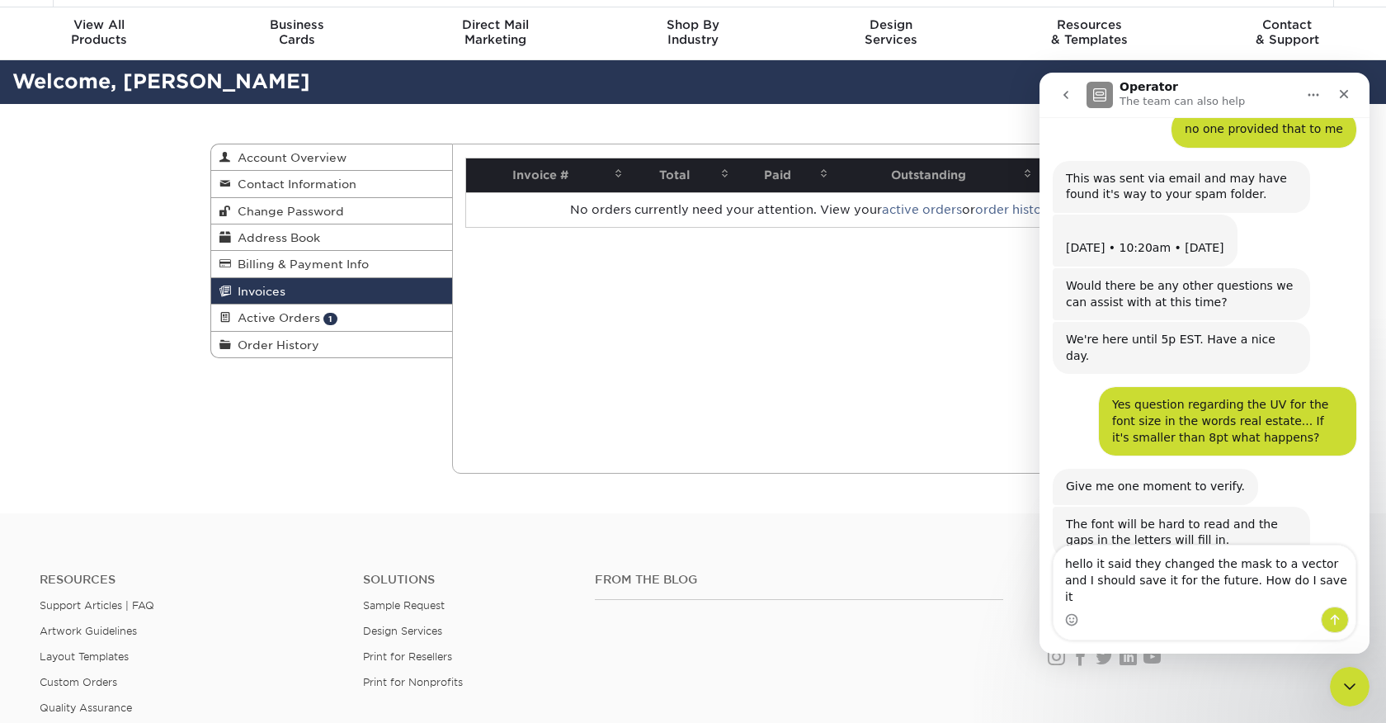
type textarea "hello it said they changed the mask to a vector and I should save it for the fu…"
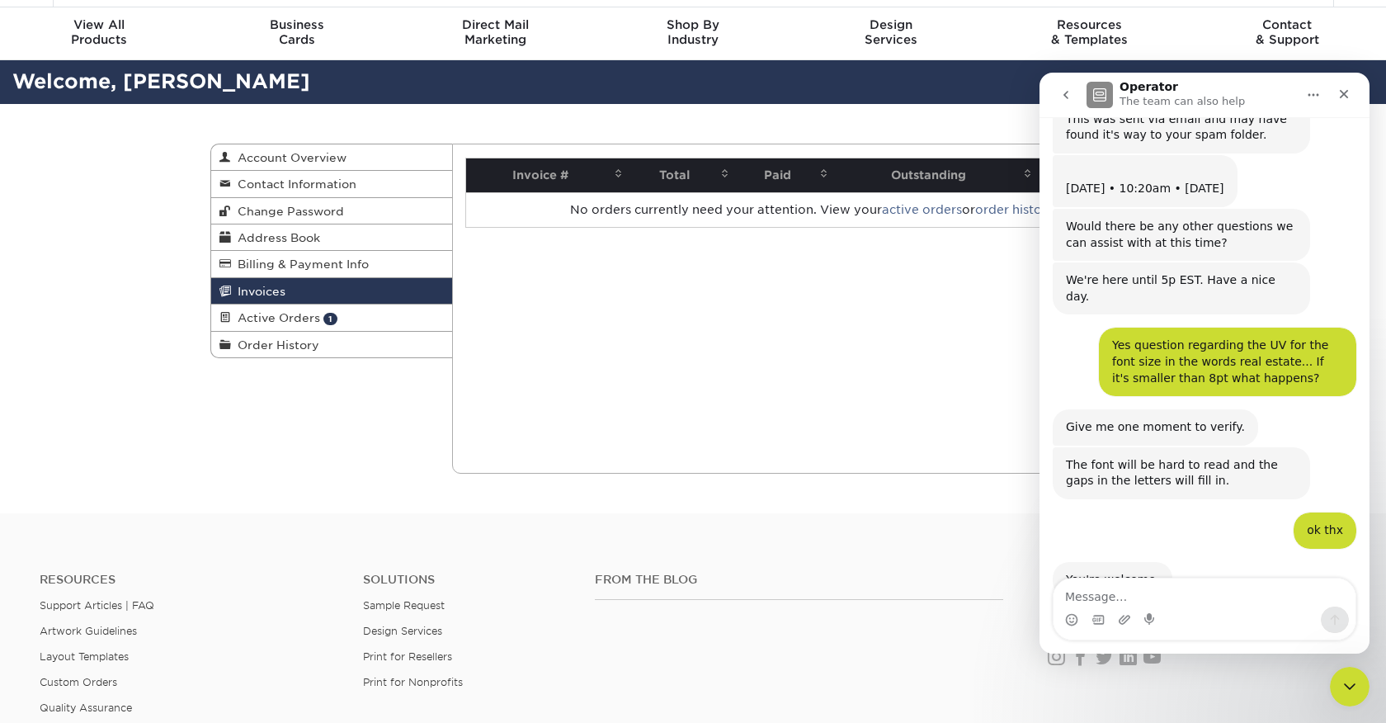
scroll to position [2227, 0]
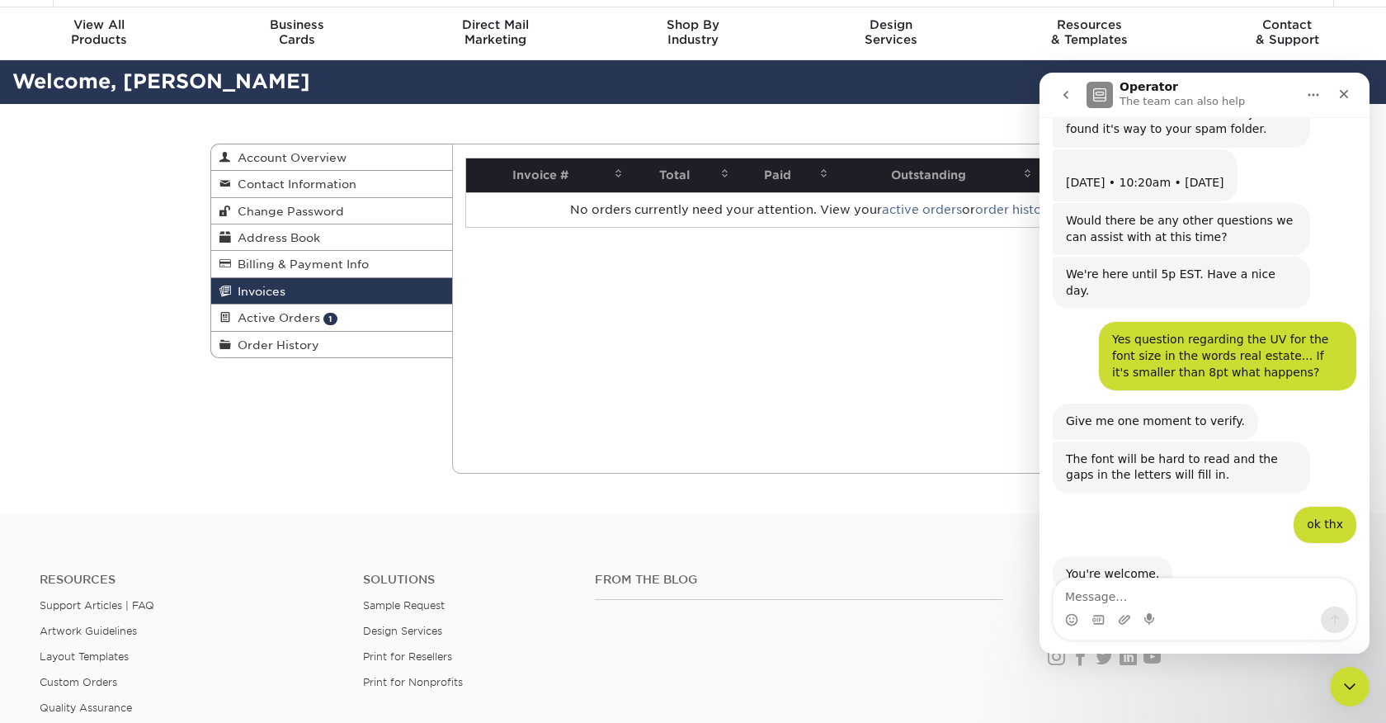
click at [893, 343] on div "Current Orders 1 Active 0 Missing Files" at bounding box center [814, 309] width 724 height 330
click at [266, 309] on link "Active Orders 1" at bounding box center [331, 317] width 241 height 26
